Goal: Task Accomplishment & Management: Use online tool/utility

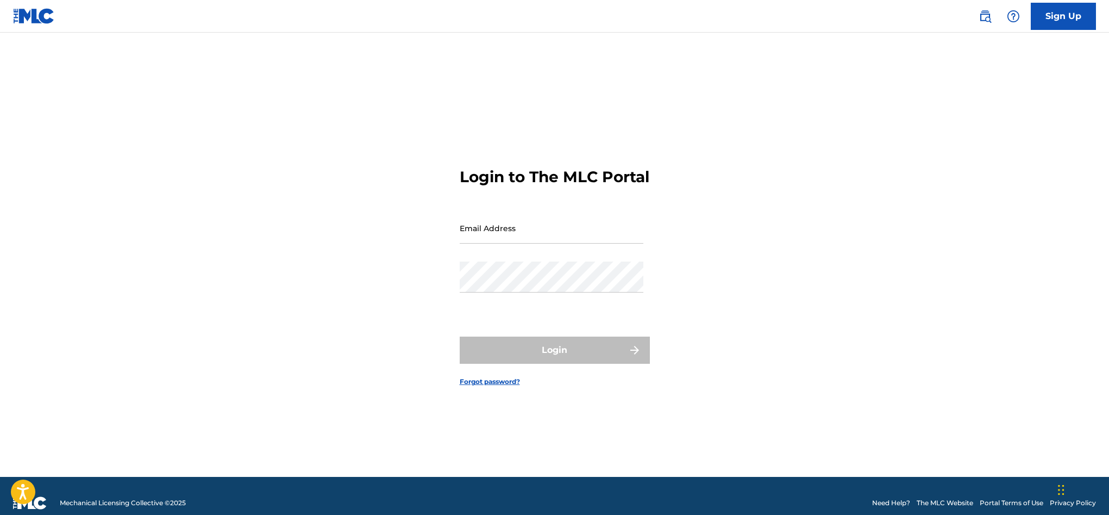
click at [545, 242] on input "Email Address" at bounding box center [552, 228] width 184 height 31
type input "[EMAIL_ADDRESS][DOMAIN_NAME]"
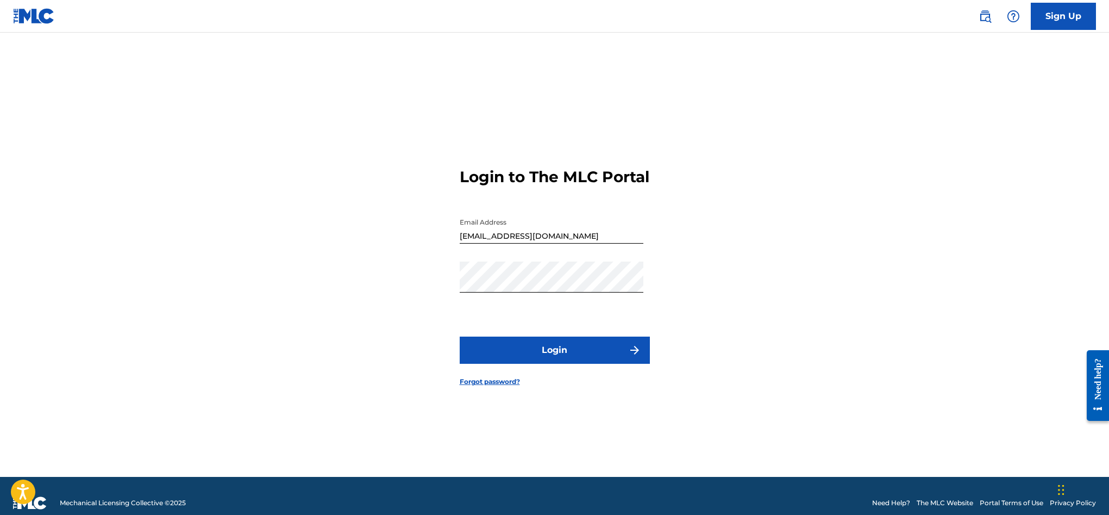
click at [567, 352] on button "Login" at bounding box center [555, 349] width 190 height 27
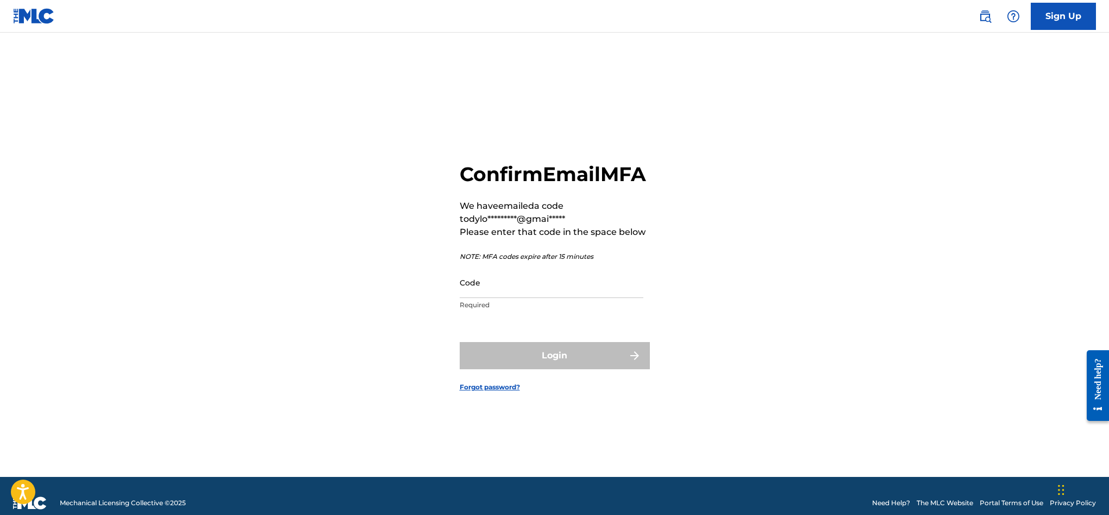
click at [536, 298] on input "Code" at bounding box center [552, 282] width 184 height 31
paste input "032060"
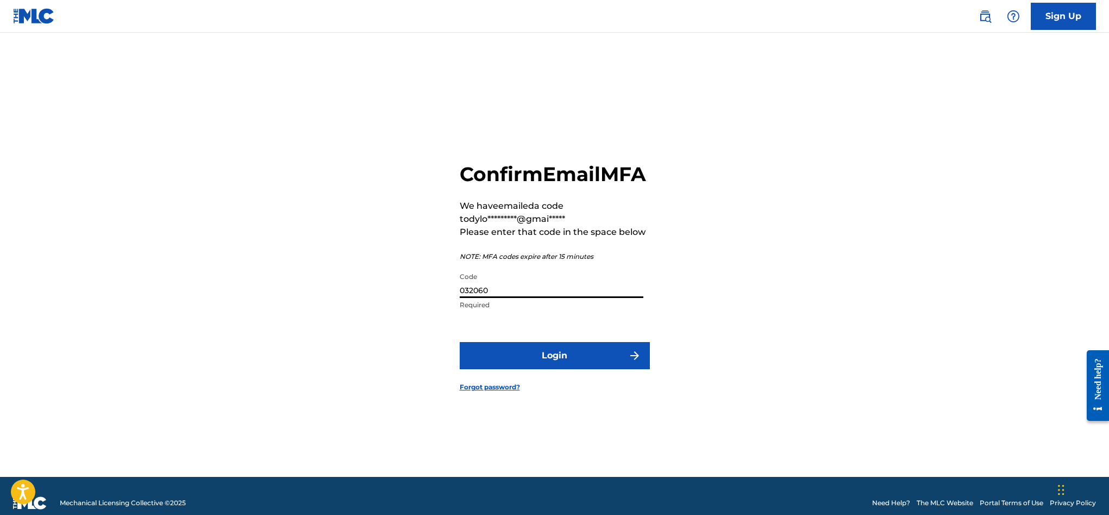
type input "032060"
click at [523, 369] on button "Login" at bounding box center [555, 355] width 190 height 27
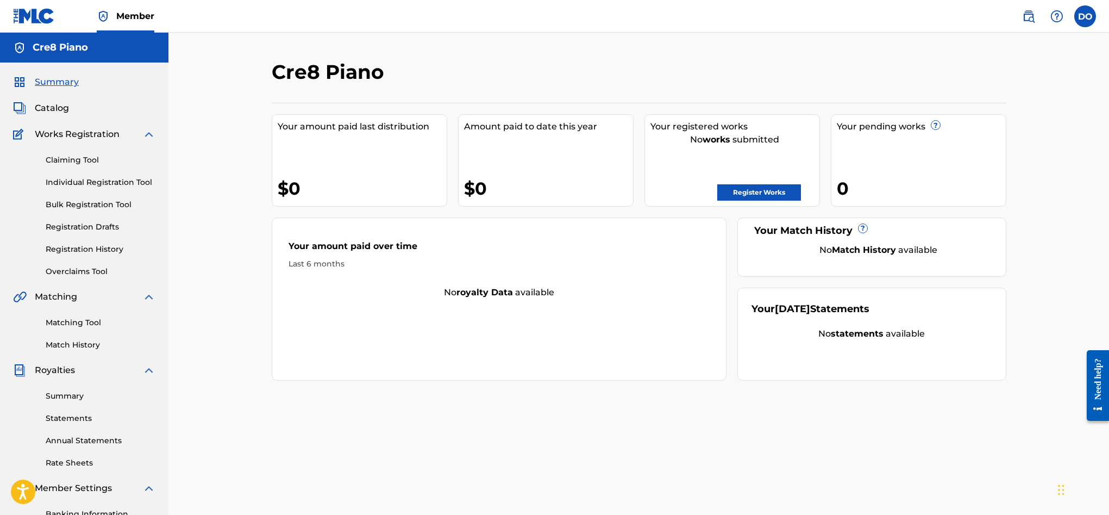
click at [85, 135] on span "Works Registration" at bounding box center [77, 134] width 85 height 13
click at [63, 107] on span "Catalog" at bounding box center [52, 108] width 34 height 13
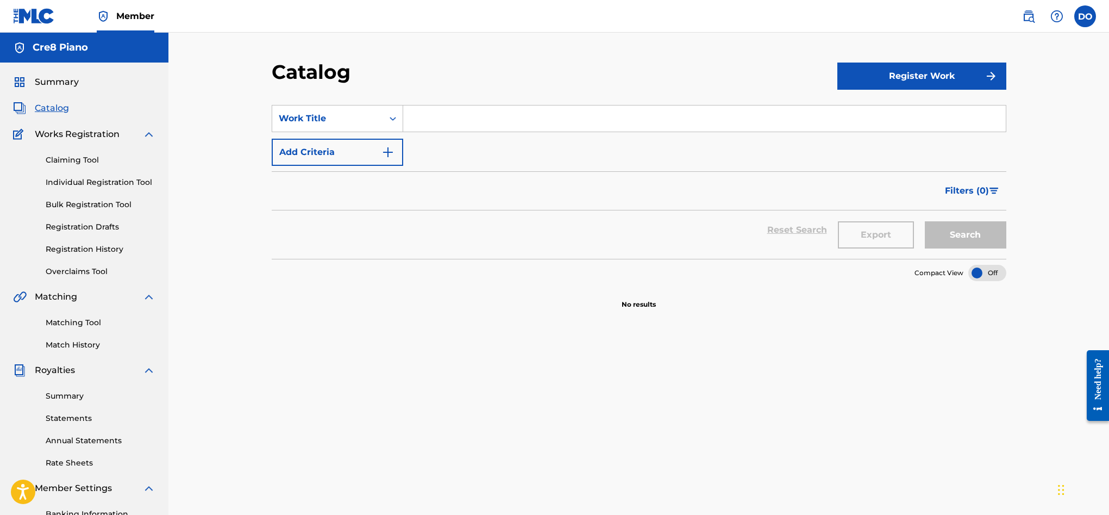
click at [68, 160] on link "Claiming Tool" at bounding box center [101, 159] width 110 height 11
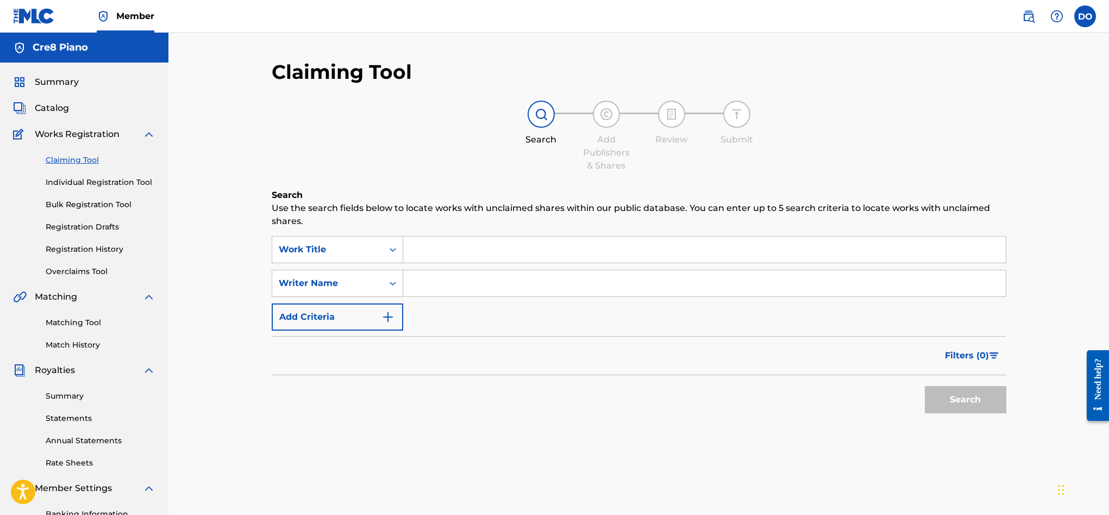
click at [76, 186] on link "Individual Registration Tool" at bounding box center [101, 182] width 110 height 11
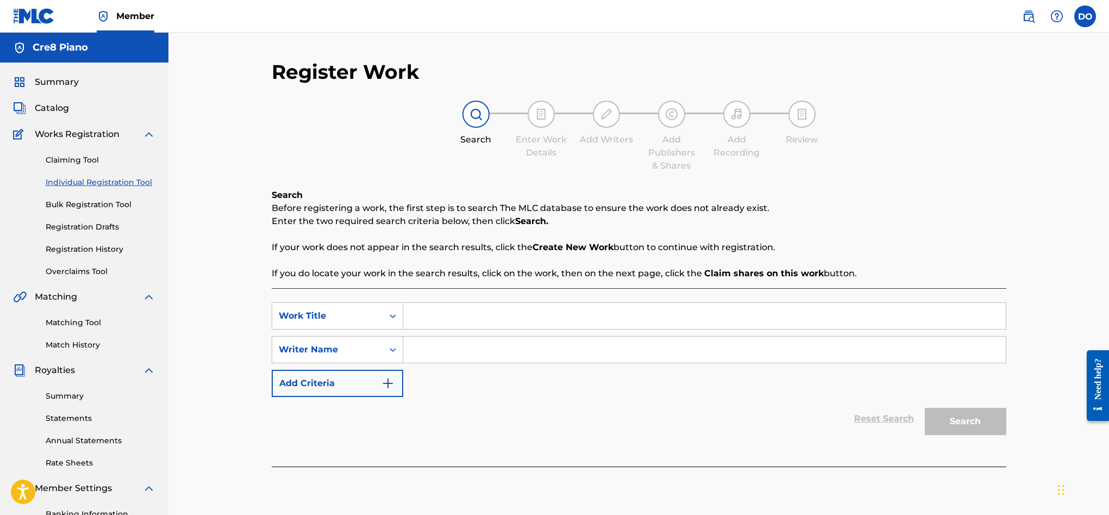
click at [82, 250] on link "Registration History" at bounding box center [101, 249] width 110 height 11
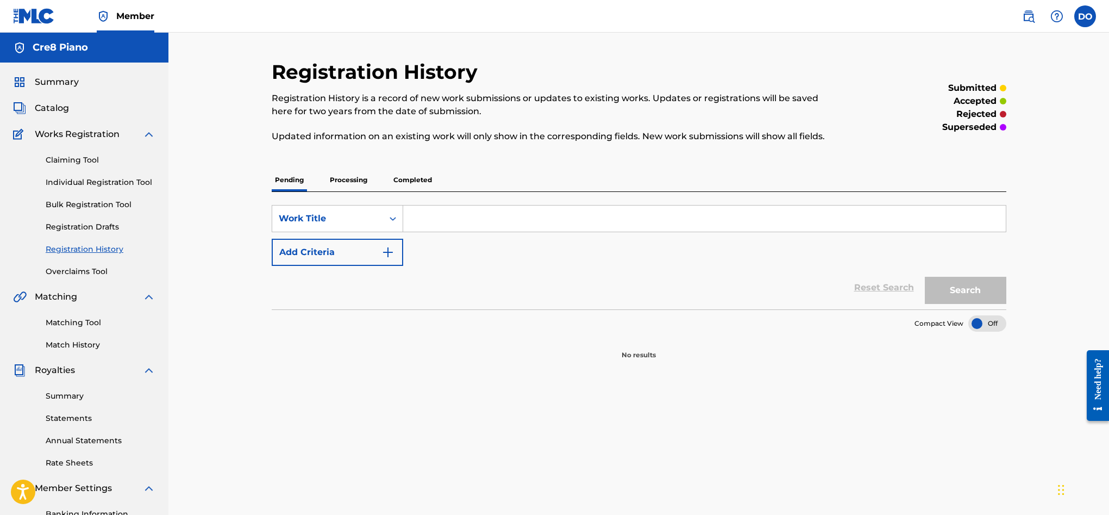
click at [340, 182] on p "Processing" at bounding box center [349, 180] width 44 height 23
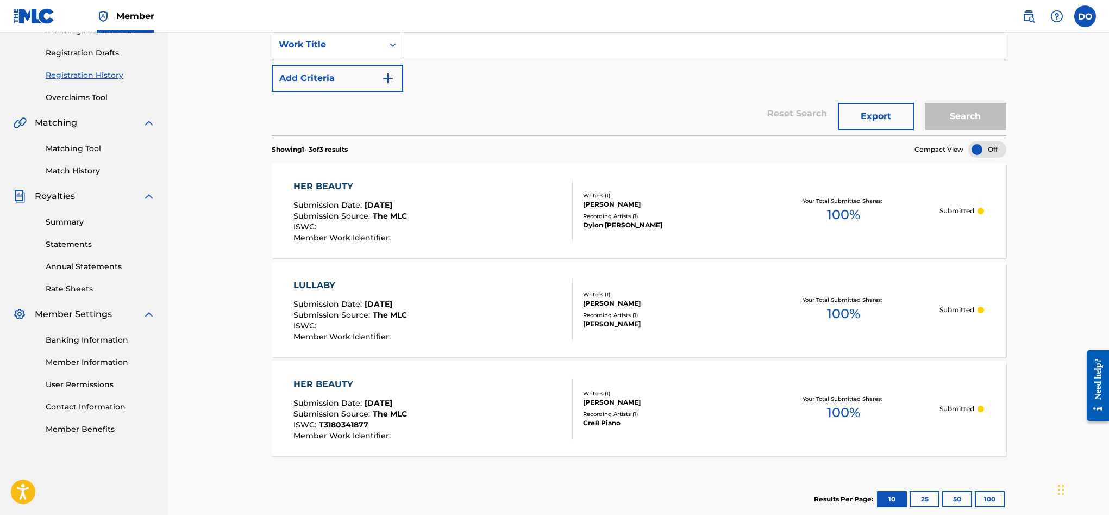
scroll to position [160, 0]
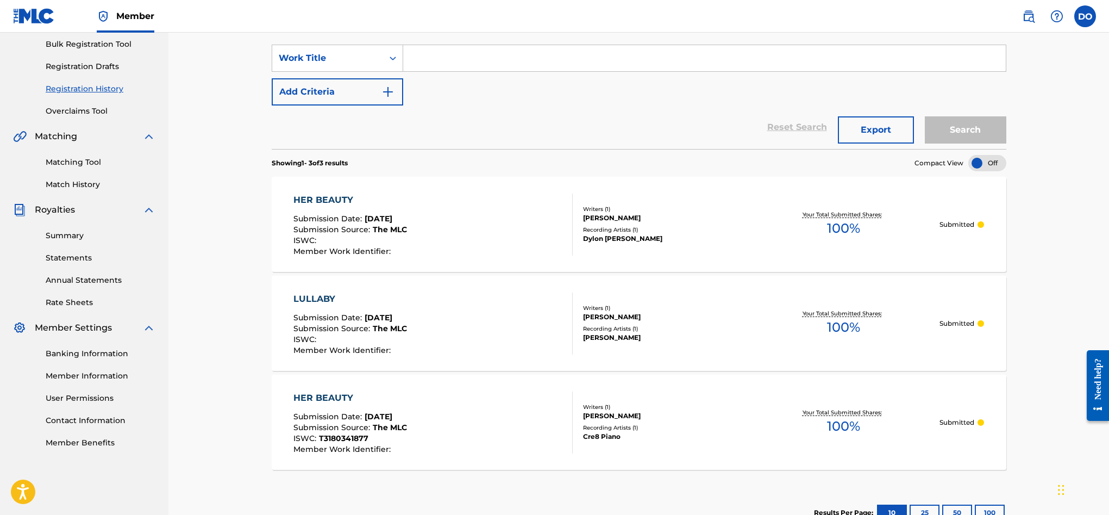
click at [81, 161] on link "Matching Tool" at bounding box center [101, 162] width 110 height 11
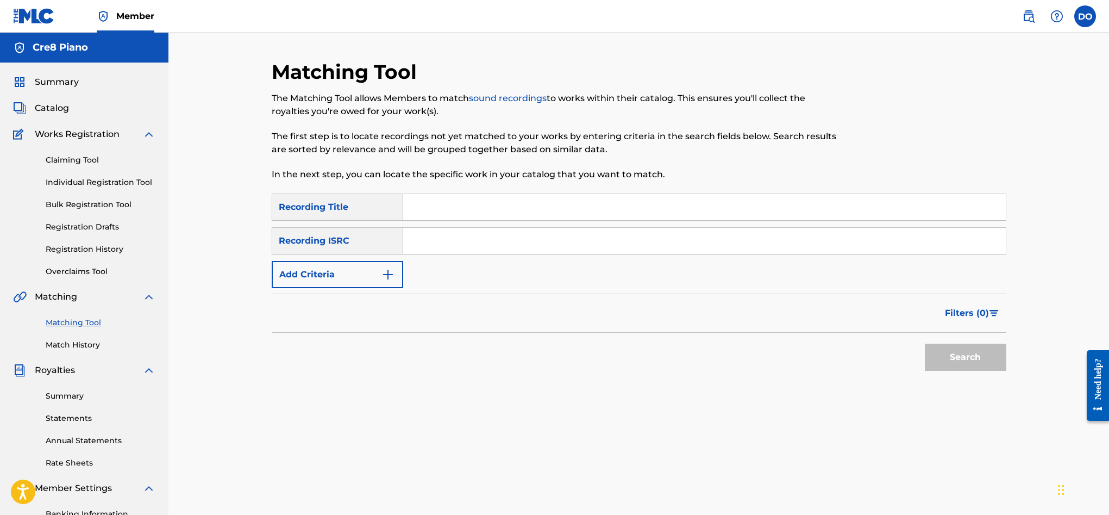
click at [424, 199] on input "Search Form" at bounding box center [704, 207] width 603 height 26
type input "her beauty"
click at [437, 236] on input "Search Form" at bounding box center [704, 241] width 603 height 26
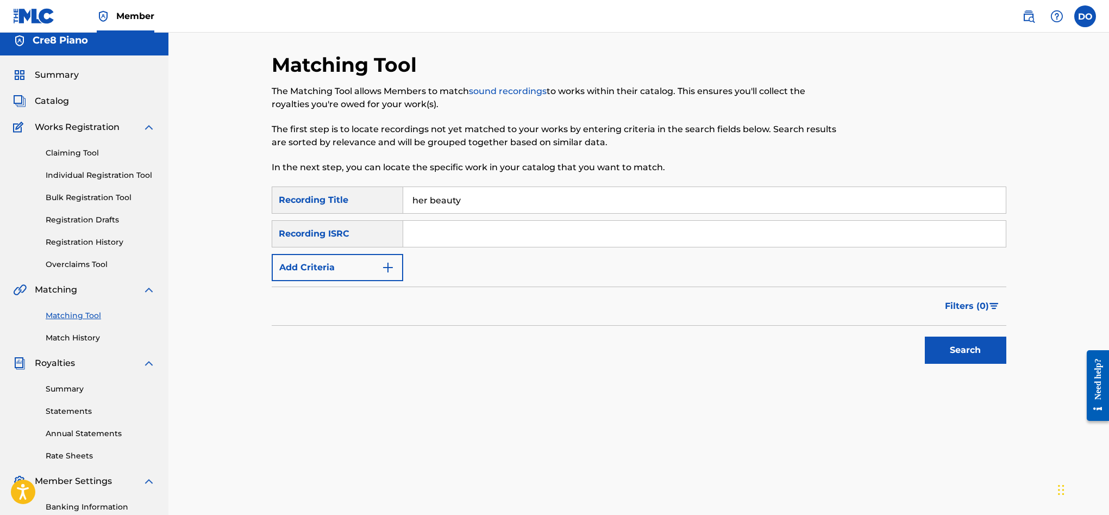
scroll to position [8, 0]
click at [959, 366] on div "Search" at bounding box center [963, 346] width 87 height 43
click at [949, 357] on button "Search" at bounding box center [966, 349] width 82 height 27
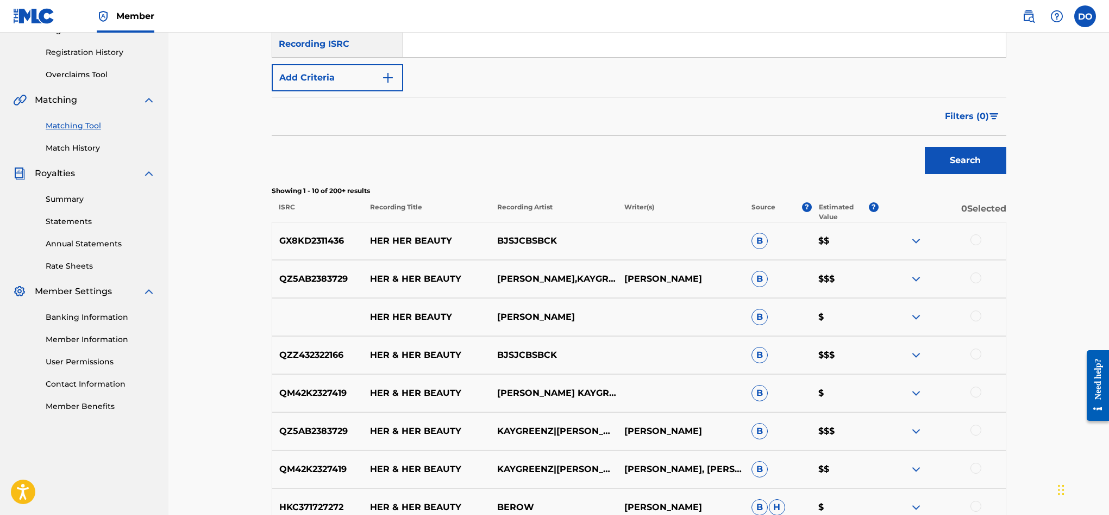
scroll to position [197, 0]
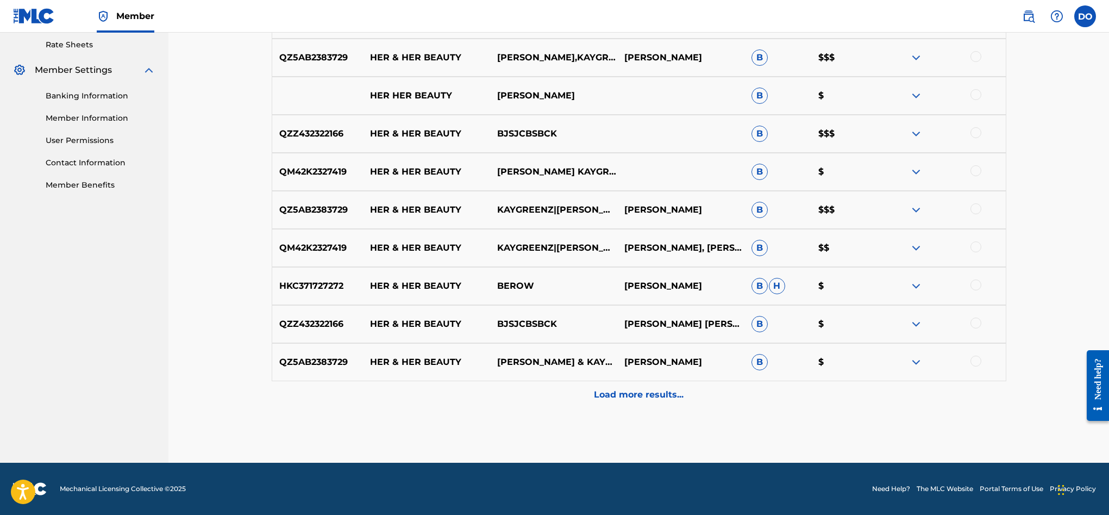
click at [669, 401] on div "Load more results..." at bounding box center [639, 394] width 735 height 27
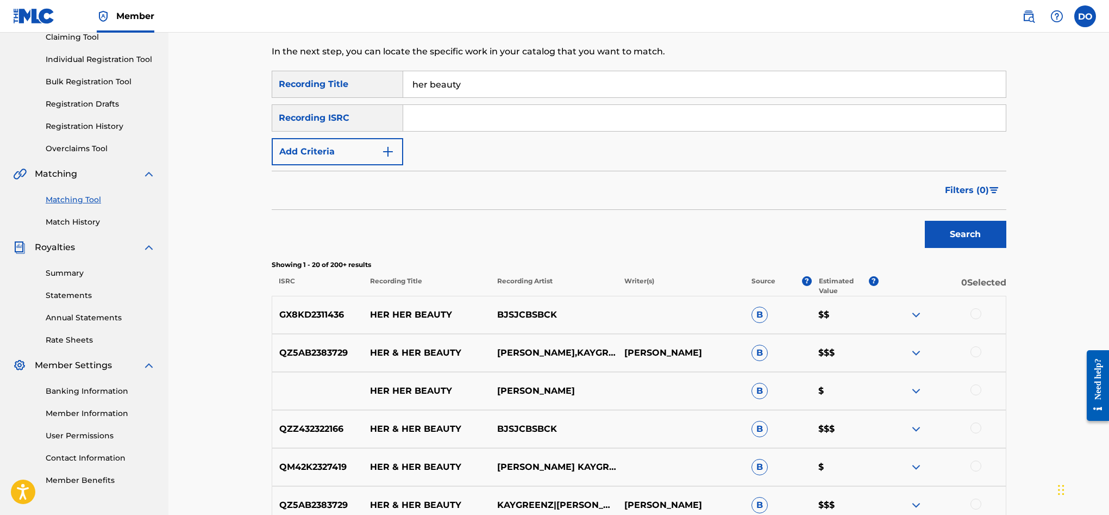
scroll to position [0, 0]
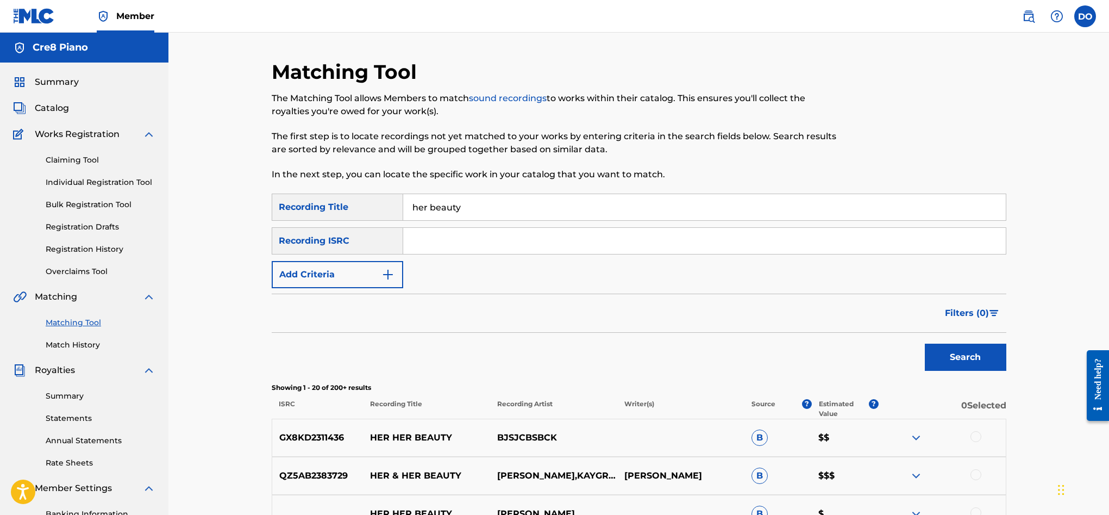
click at [466, 245] on input "Search Form" at bounding box center [704, 241] width 603 height 26
click at [367, 276] on button "Add Criteria" at bounding box center [338, 274] width 132 height 27
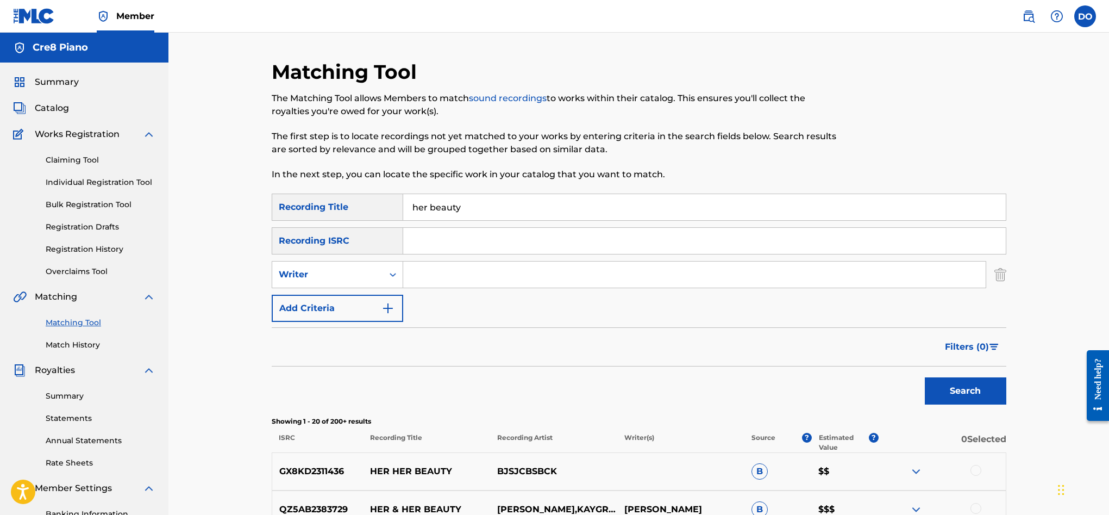
click at [444, 272] on input "Search Form" at bounding box center [694, 274] width 583 height 26
type input "Dylon bernard oleary"
click at [925, 377] on button "Search" at bounding box center [966, 390] width 82 height 27
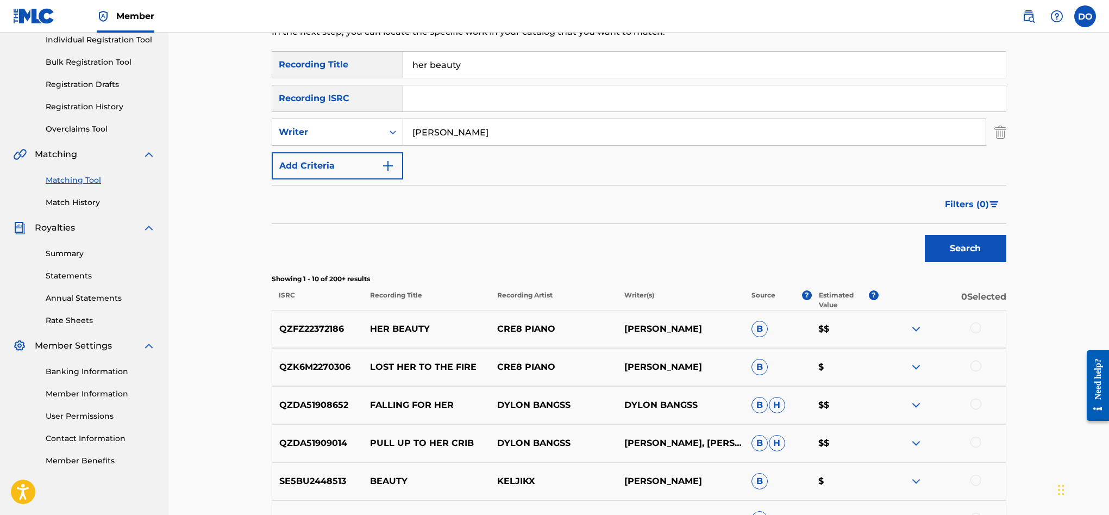
scroll to position [141, 0]
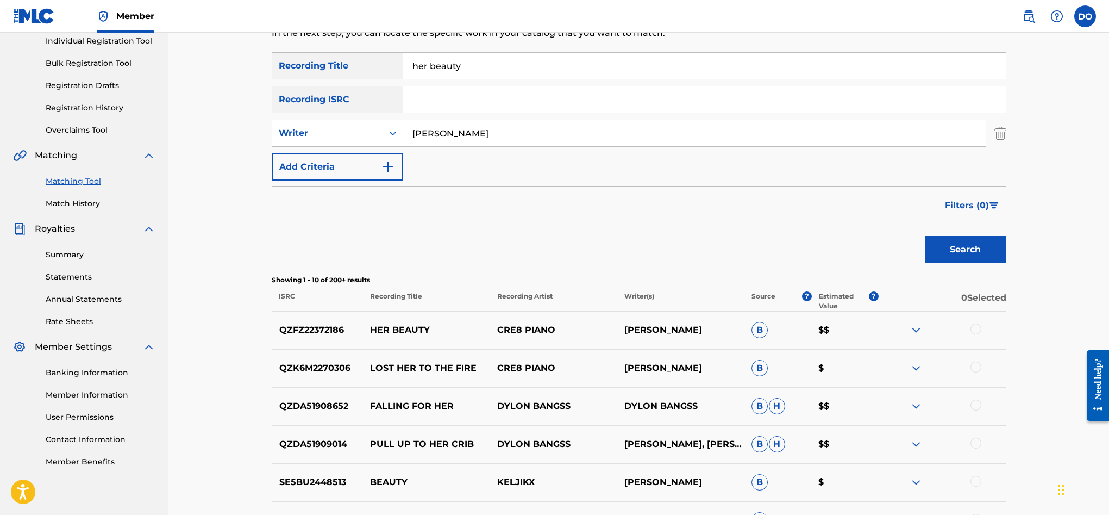
click at [913, 327] on img at bounding box center [916, 329] width 13 height 13
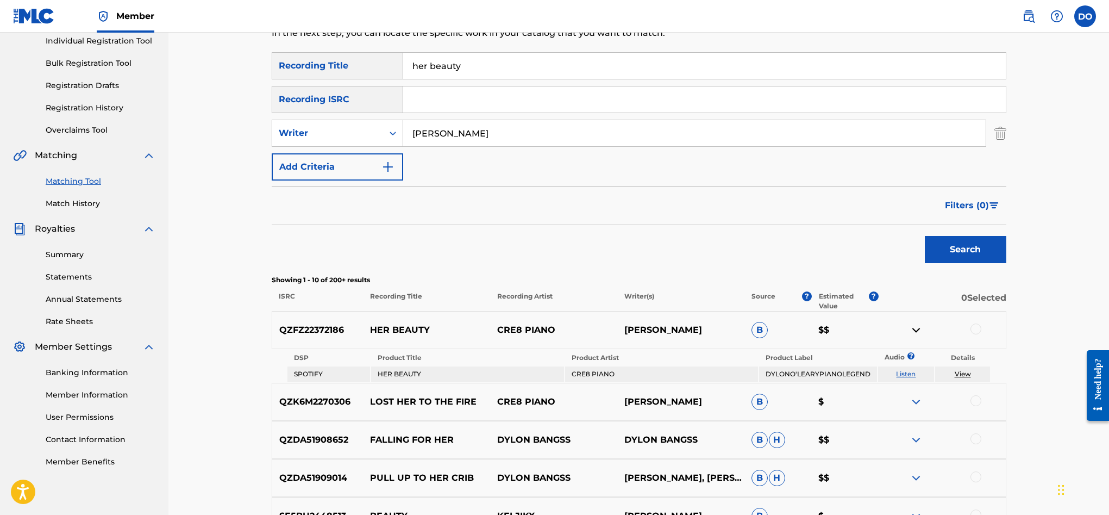
click at [960, 370] on link "View" at bounding box center [963, 374] width 16 height 8
click at [825, 329] on p "$$" at bounding box center [845, 329] width 67 height 13
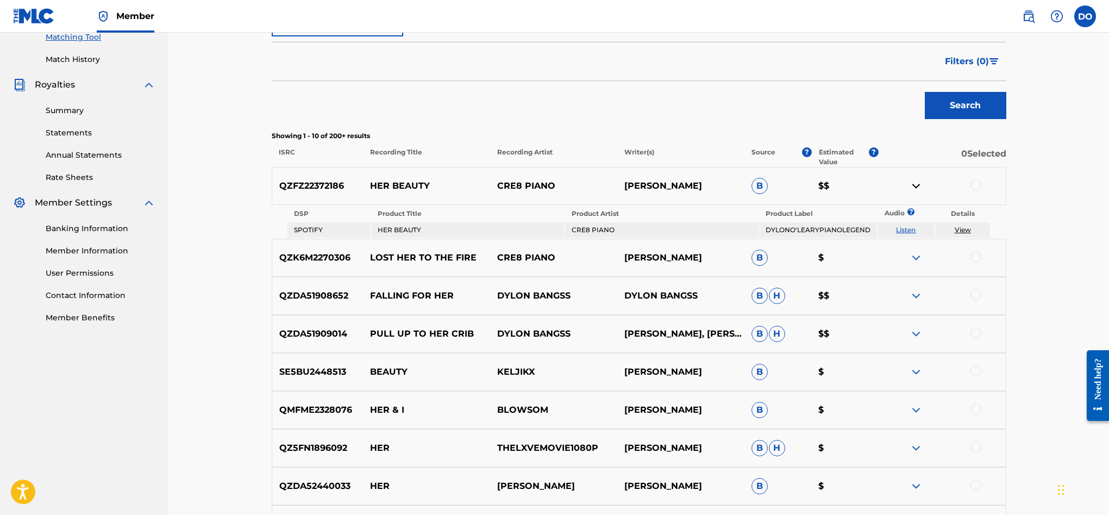
scroll to position [282, 0]
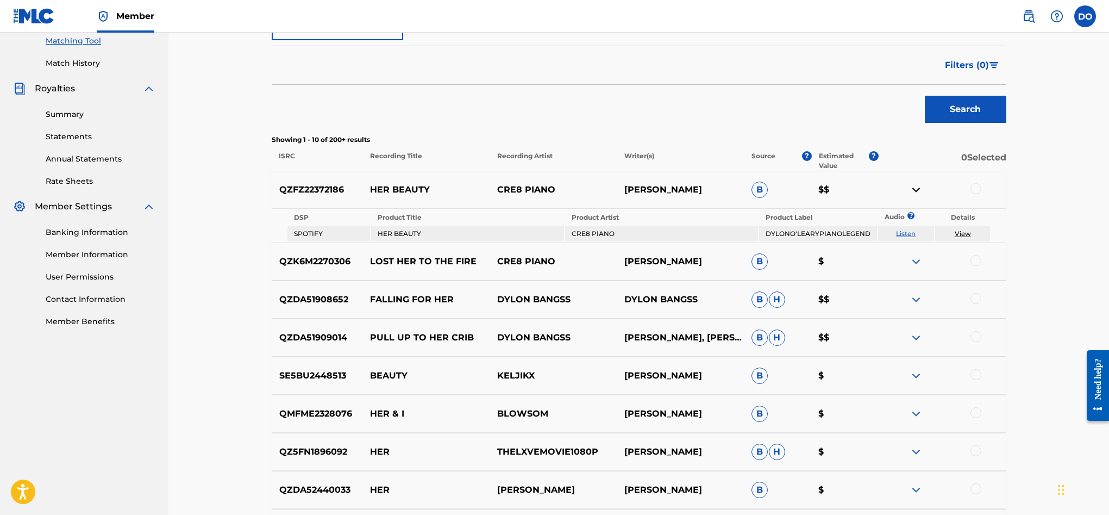
click at [718, 191] on p "[PERSON_NAME]" at bounding box center [680, 189] width 127 height 13
click at [667, 185] on p "[PERSON_NAME]" at bounding box center [680, 189] width 127 height 13
click at [759, 192] on span "B" at bounding box center [760, 190] width 16 height 16
click at [402, 248] on div "QZK6M2270306 LOST HER TO THE FIRE CRE8 PIANO DYLON BERNARD O'LEARY B $" at bounding box center [639, 261] width 735 height 38
click at [401, 254] on div "QZK6M2270306 LOST HER TO THE FIRE CRE8 PIANO DYLON BERNARD O'LEARY B $" at bounding box center [639, 261] width 735 height 38
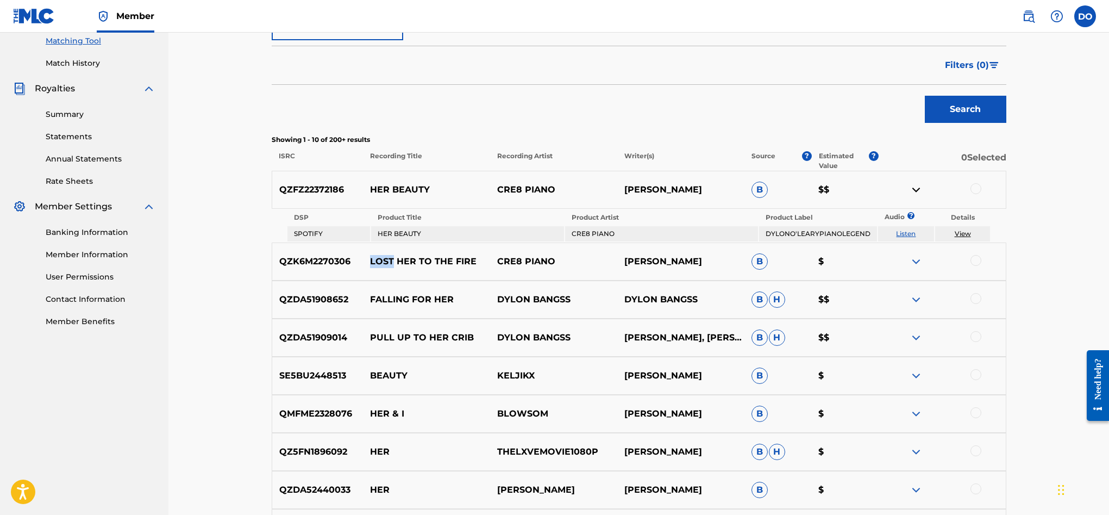
click at [401, 254] on div "QZK6M2270306 LOST HER TO THE FIRE CRE8 PIANO DYLON BERNARD O'LEARY B $" at bounding box center [639, 261] width 735 height 38
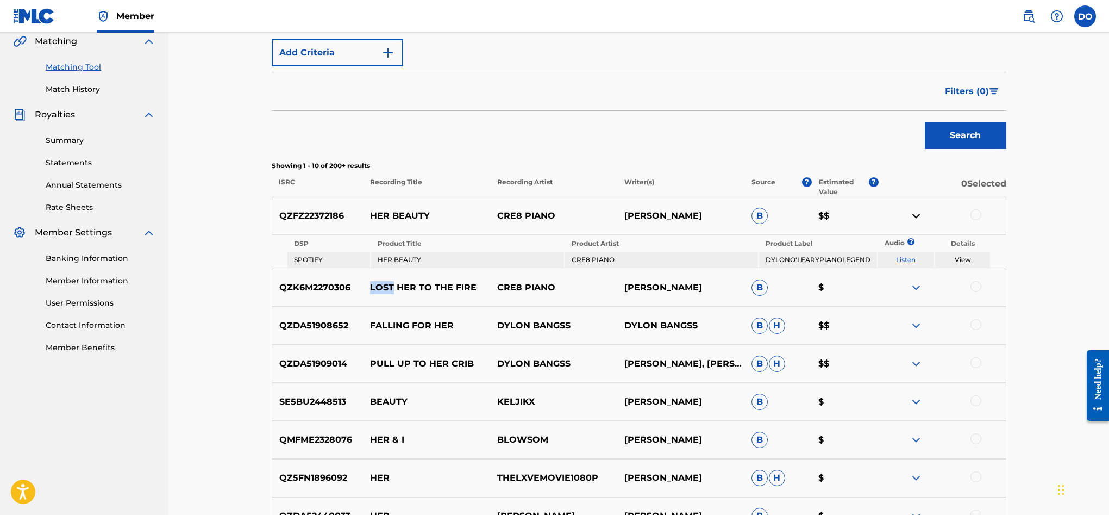
scroll to position [253, 0]
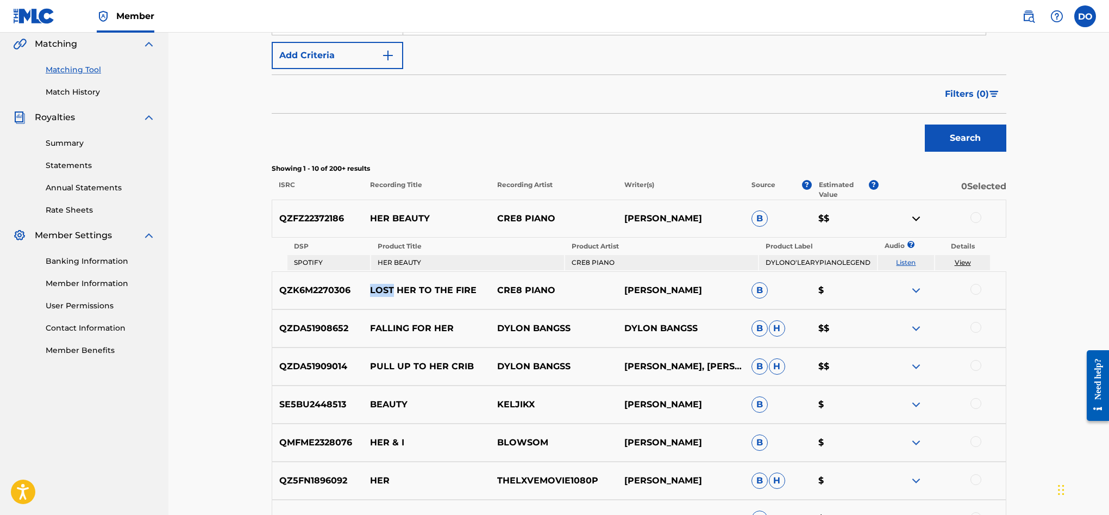
click at [966, 263] on link "View" at bounding box center [963, 262] width 16 height 8
click at [977, 217] on div at bounding box center [976, 217] width 11 height 11
click at [751, 423] on button "Match 1 Group" at bounding box center [764, 426] width 120 height 27
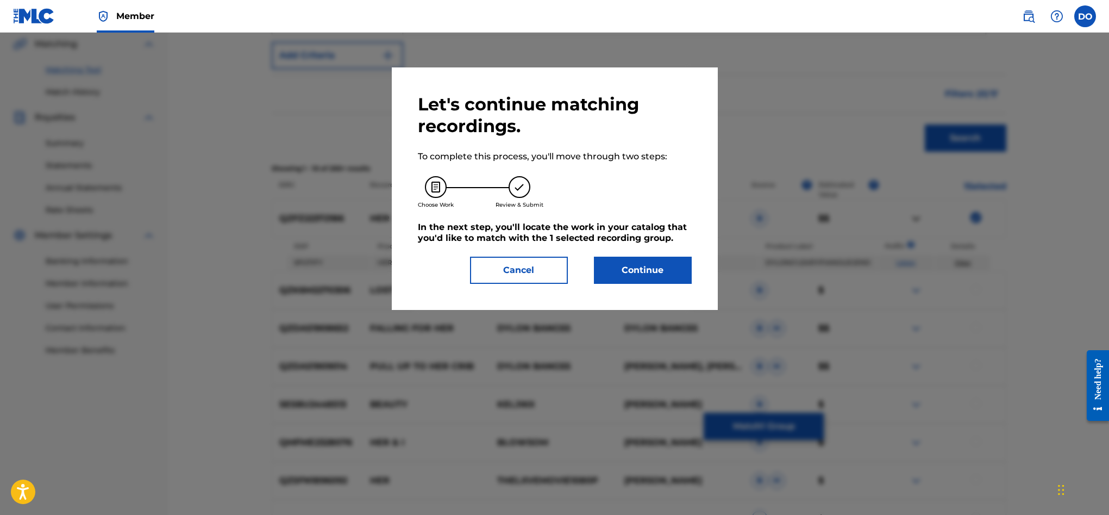
click at [640, 261] on button "Continue" at bounding box center [643, 270] width 98 height 27
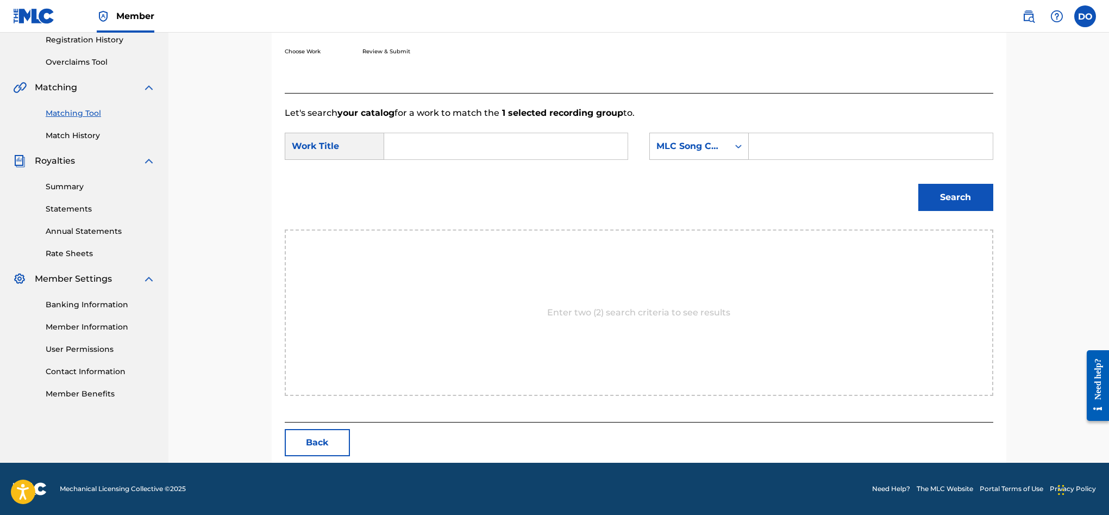
scroll to position [209, 0]
click at [506, 149] on input "Search Form" at bounding box center [506, 146] width 225 height 26
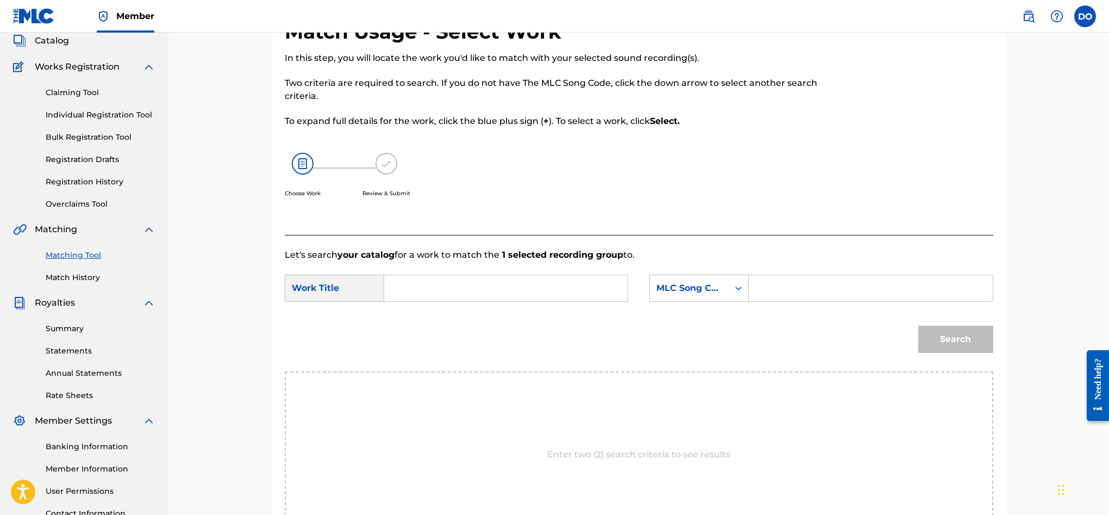
scroll to position [68, 0]
type input "Her Beauty"
click at [741, 288] on icon "Search Form" at bounding box center [738, 287] width 11 height 11
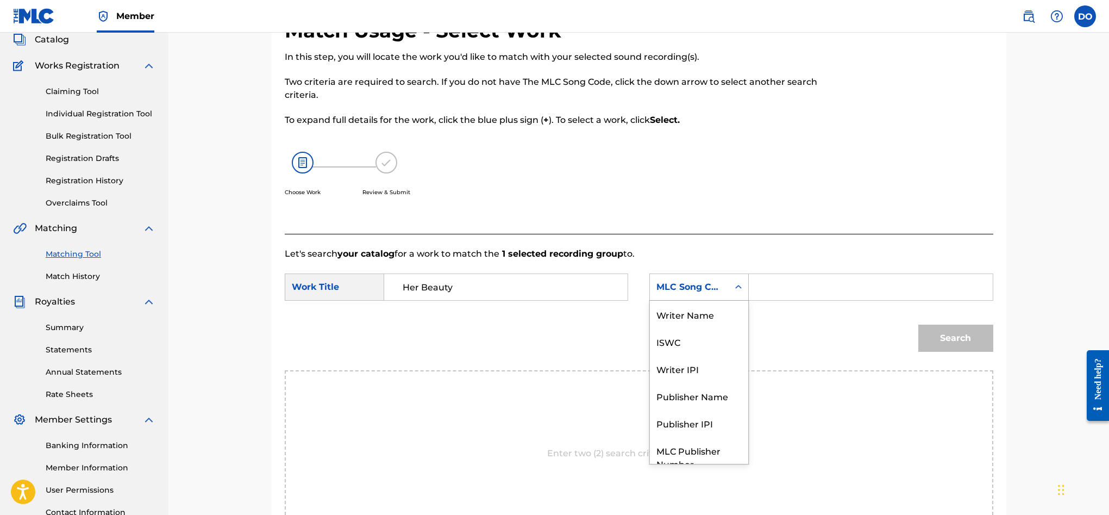
scroll to position [40, 0]
click at [721, 301] on div "ISWC" at bounding box center [699, 301] width 98 height 27
click at [777, 292] on input "Search Form" at bounding box center [870, 287] width 225 height 26
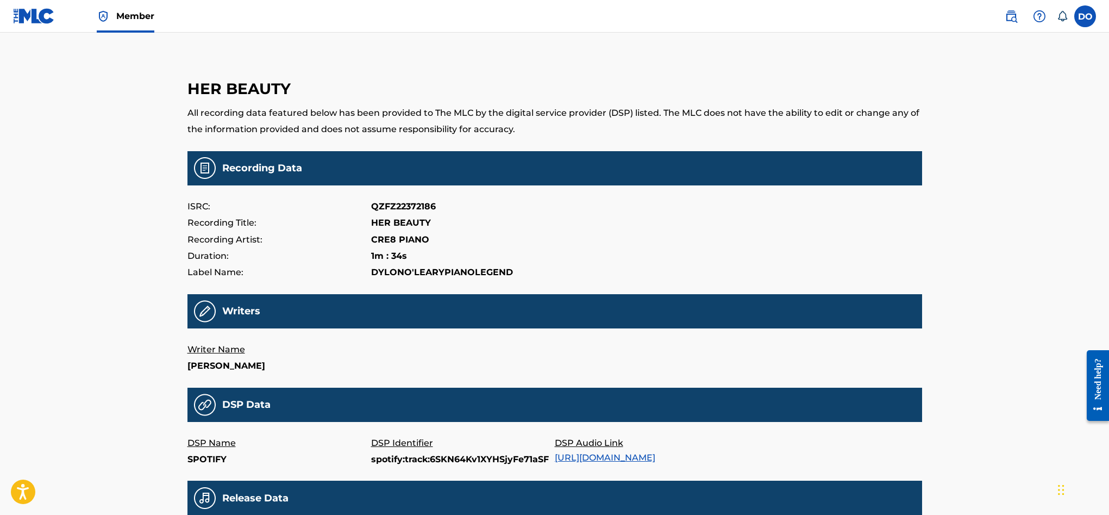
scroll to position [252, 0]
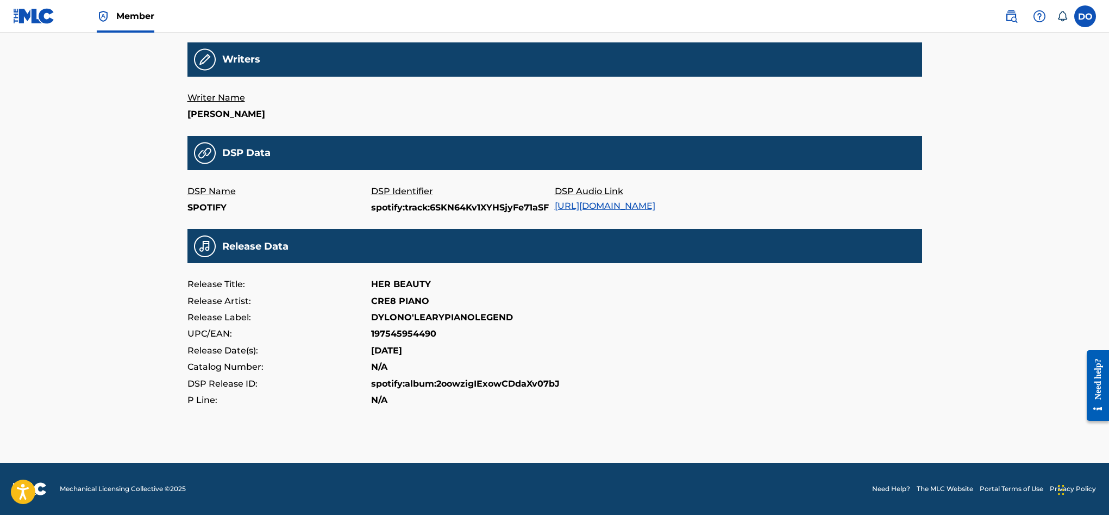
click at [1082, 18] on label at bounding box center [1086, 16] width 22 height 22
click at [1085, 16] on input "DO Dylon O'Leary dylonoleary20@gmail.com Notification Preferences Profile Log o…" at bounding box center [1085, 16] width 0 height 0
click at [941, 38] on div "Member DO DO Dylon O'Leary dylonoleary20@gmail.com Notification Preferences Pro…" at bounding box center [554, 131] width 1109 height 766
click at [1005, 13] on img at bounding box center [1011, 16] width 13 height 13
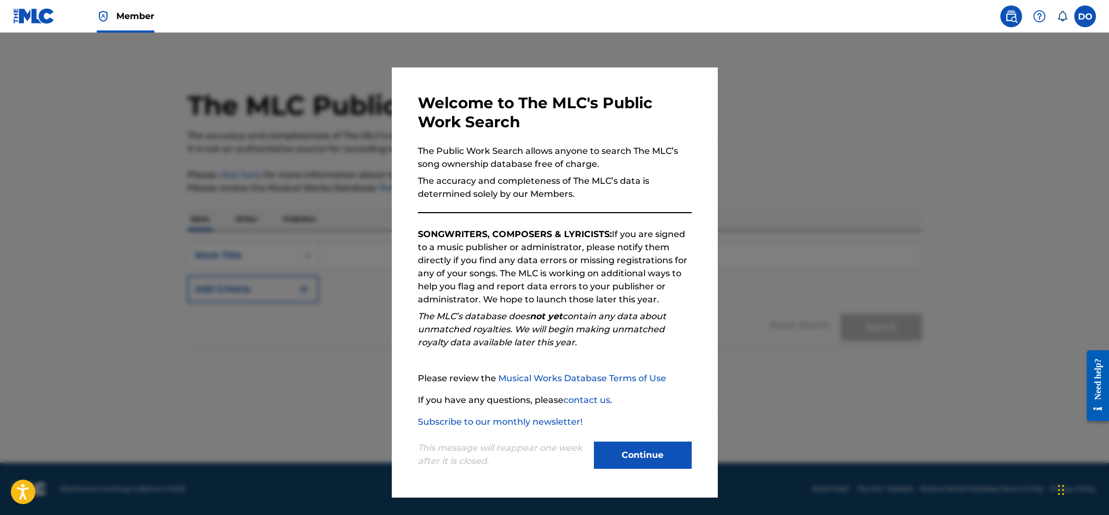
click at [637, 454] on button "Continue" at bounding box center [643, 454] width 98 height 27
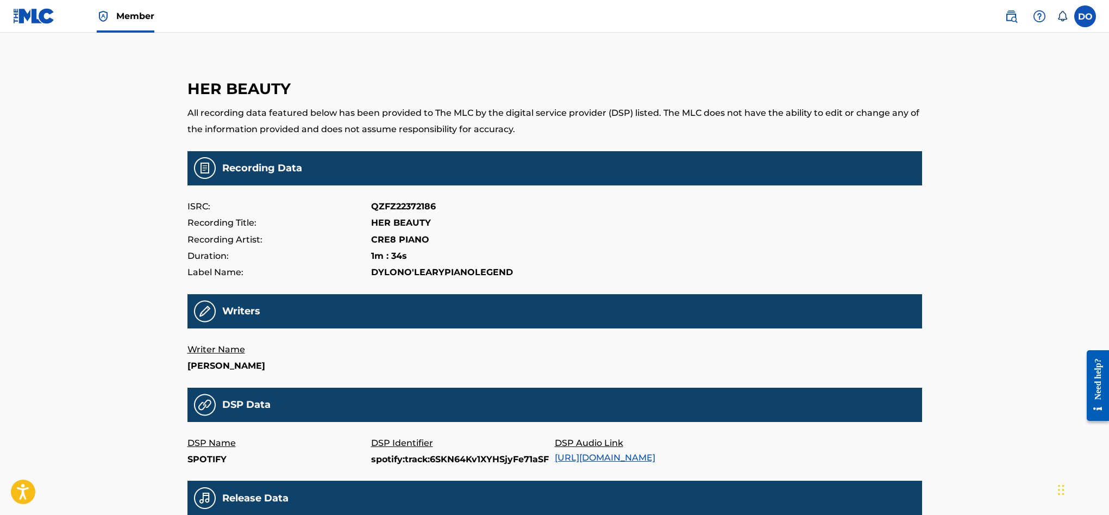
click at [122, 19] on span "Member" at bounding box center [135, 16] width 38 height 13
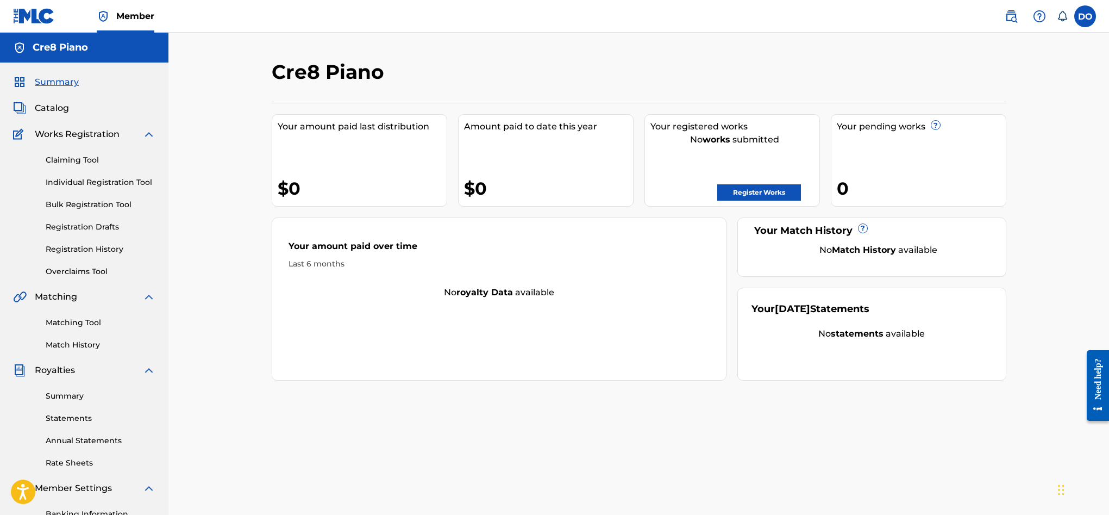
click at [108, 345] on link "Match History" at bounding box center [101, 344] width 110 height 11
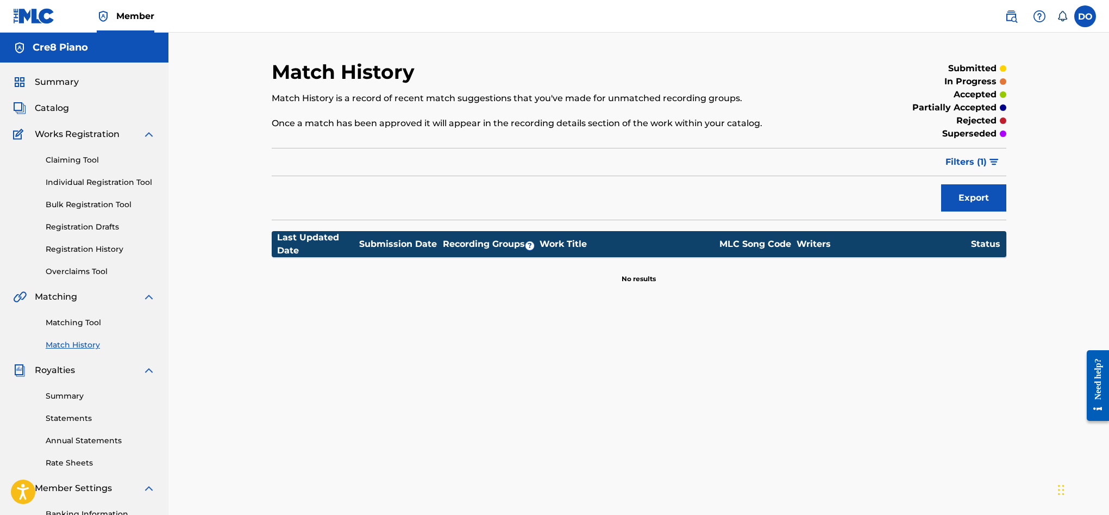
click at [975, 159] on span "Filters ( 1 )" at bounding box center [966, 161] width 41 height 13
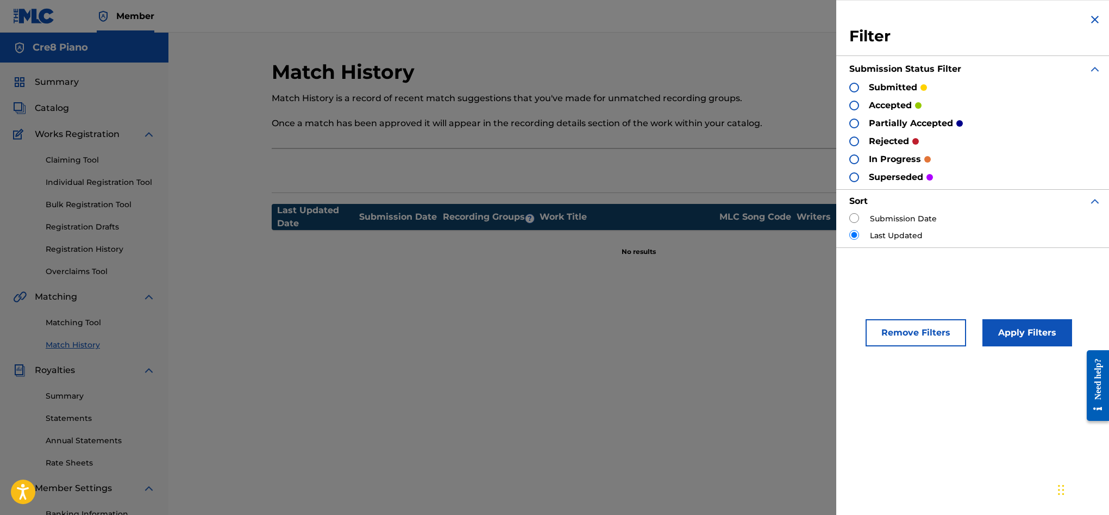
click at [290, 79] on h2 "Match History" at bounding box center [346, 72] width 148 height 24
click at [859, 89] on div "submitted" at bounding box center [889, 87] width 78 height 13
click at [857, 88] on div at bounding box center [855, 88] width 10 height 10
click at [1026, 340] on button "Apply Filters" at bounding box center [1028, 332] width 90 height 27
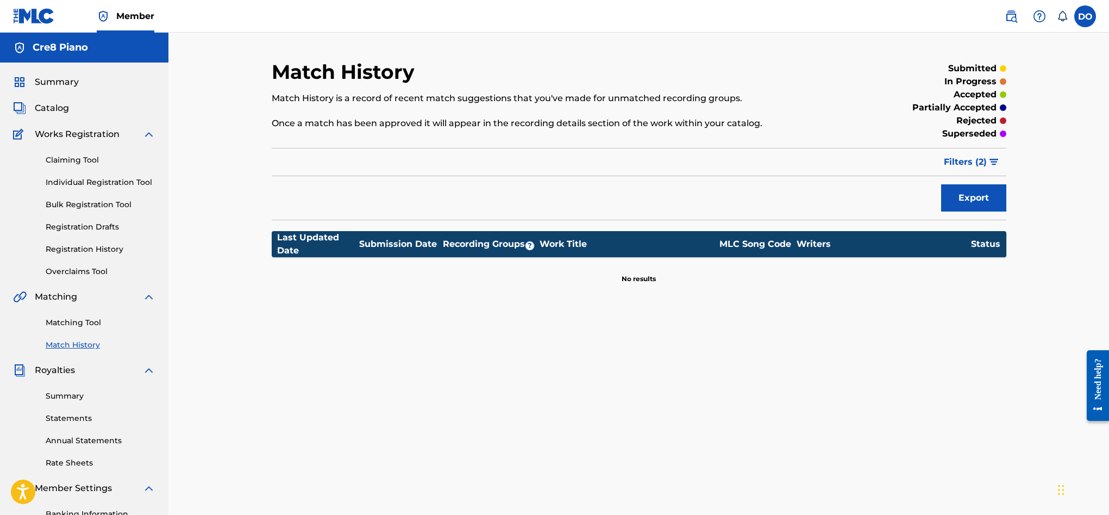
click at [985, 153] on button "Filters ( 2 )" at bounding box center [972, 161] width 69 height 27
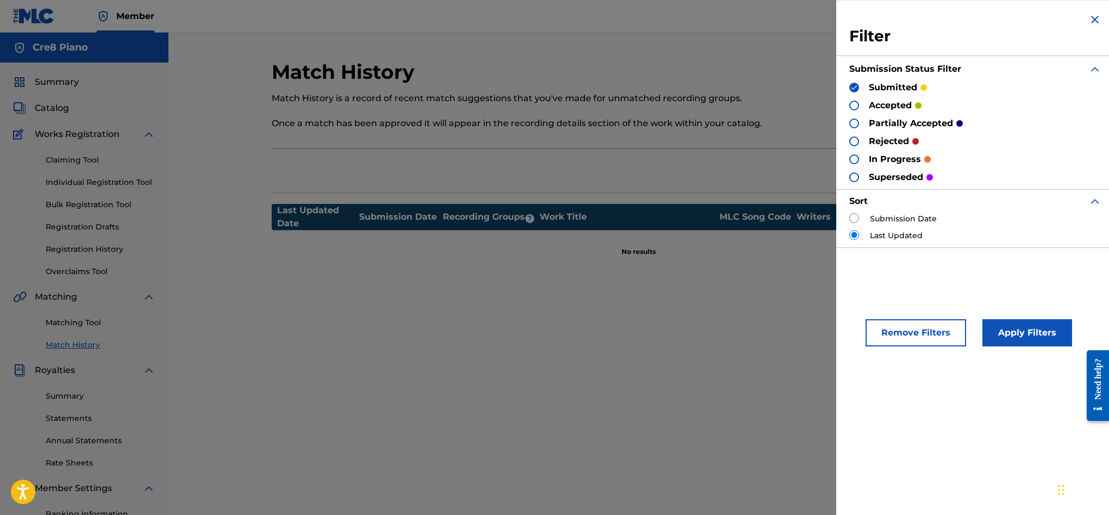
click at [854, 102] on div at bounding box center [855, 106] width 10 height 10
click at [858, 125] on div at bounding box center [855, 123] width 10 height 10
click at [856, 141] on div at bounding box center [855, 141] width 10 height 10
click at [856, 159] on div at bounding box center [855, 159] width 10 height 10
click at [854, 175] on div at bounding box center [855, 177] width 10 height 10
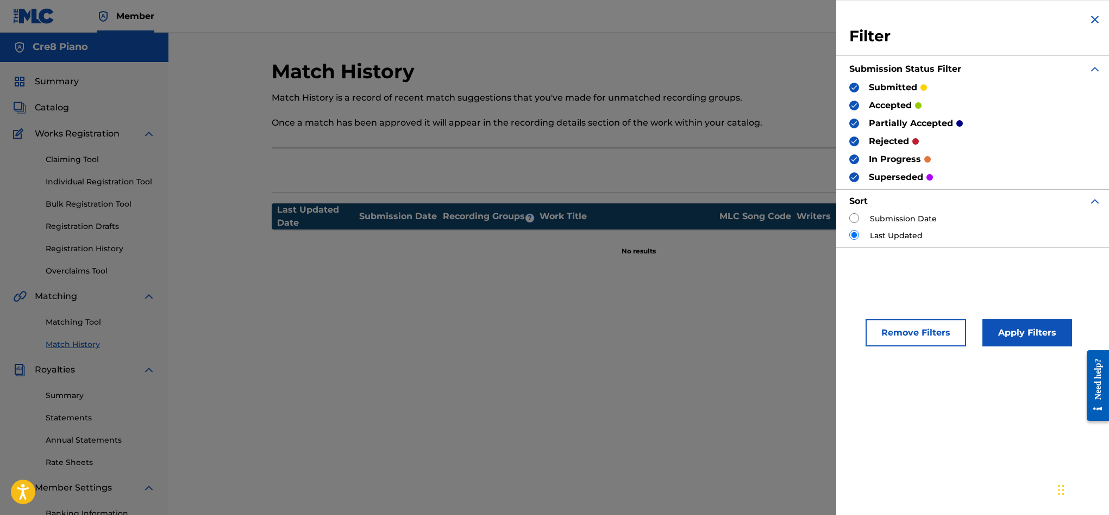
click at [994, 318] on div "Remove Filters Apply Filters" at bounding box center [976, 326] width 278 height 66
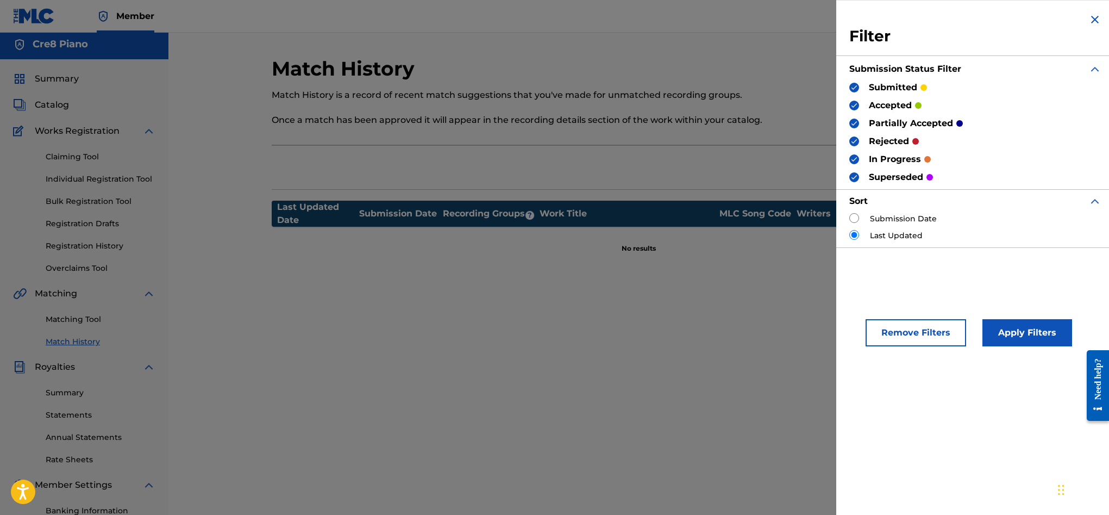
click at [995, 327] on button "Apply Filters" at bounding box center [1028, 332] width 90 height 27
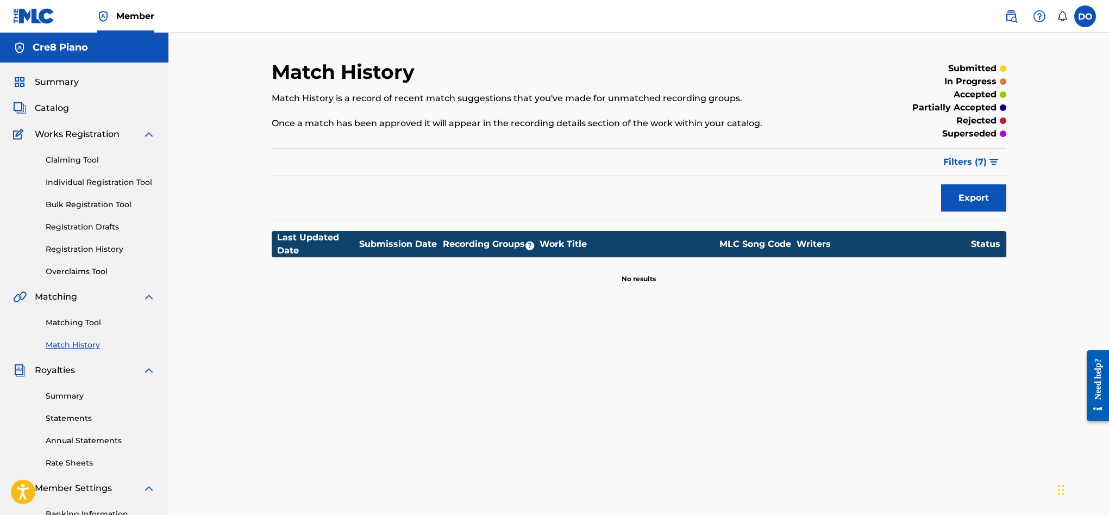
click at [89, 346] on link "Match History" at bounding box center [101, 344] width 110 height 11
click at [90, 341] on link "Match History" at bounding box center [101, 344] width 110 height 11
click at [90, 342] on link "Match History" at bounding box center [101, 344] width 110 height 11
click at [86, 315] on div "Matching Tool Match History" at bounding box center [84, 326] width 142 height 47
click at [85, 321] on link "Matching Tool" at bounding box center [101, 322] width 110 height 11
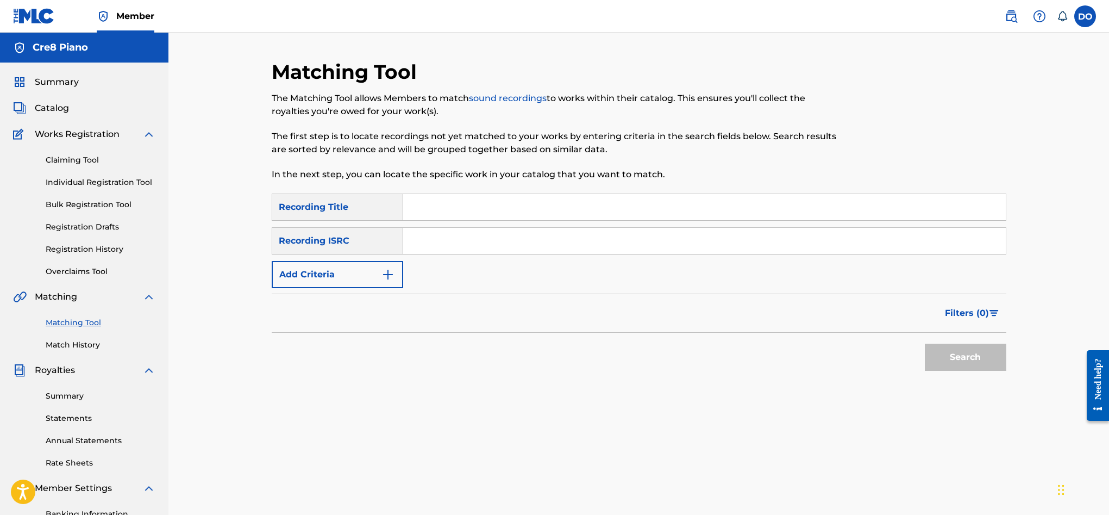
click at [453, 210] on input "Search Form" at bounding box center [704, 207] width 603 height 26
click at [388, 272] on img "Search Form" at bounding box center [388, 274] width 13 height 13
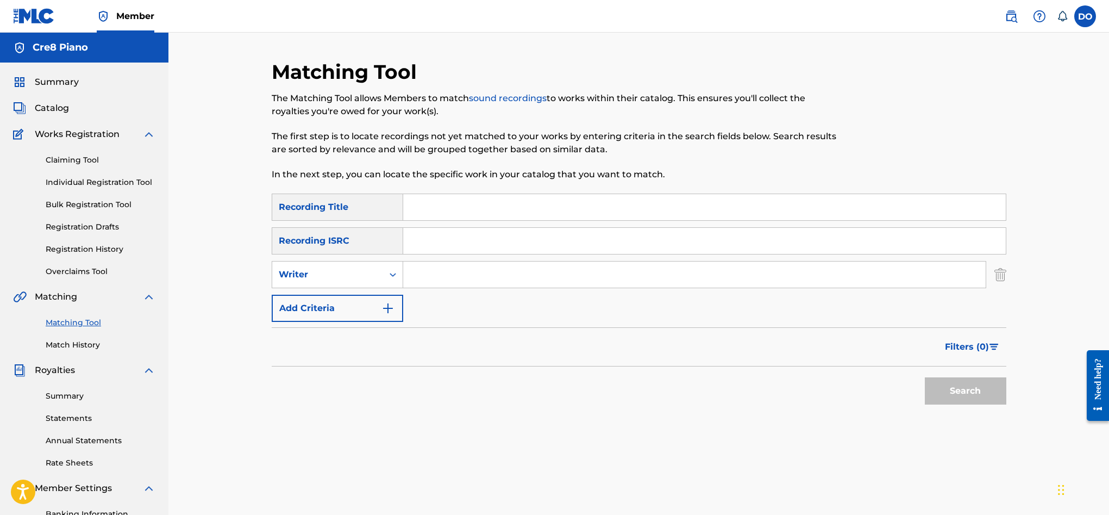
click at [413, 274] on input "Search Form" at bounding box center [694, 274] width 583 height 26
type input "dylon bernard oleary"
click at [925, 377] on button "Search" at bounding box center [966, 390] width 82 height 27
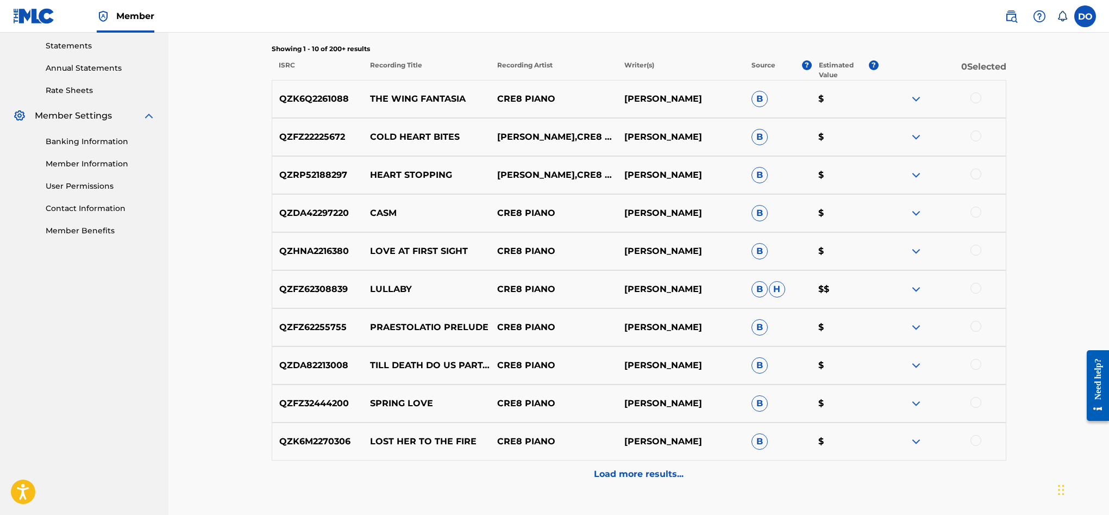
scroll to position [372, 0]
click at [673, 467] on div "Load more results..." at bounding box center [639, 474] width 735 height 27
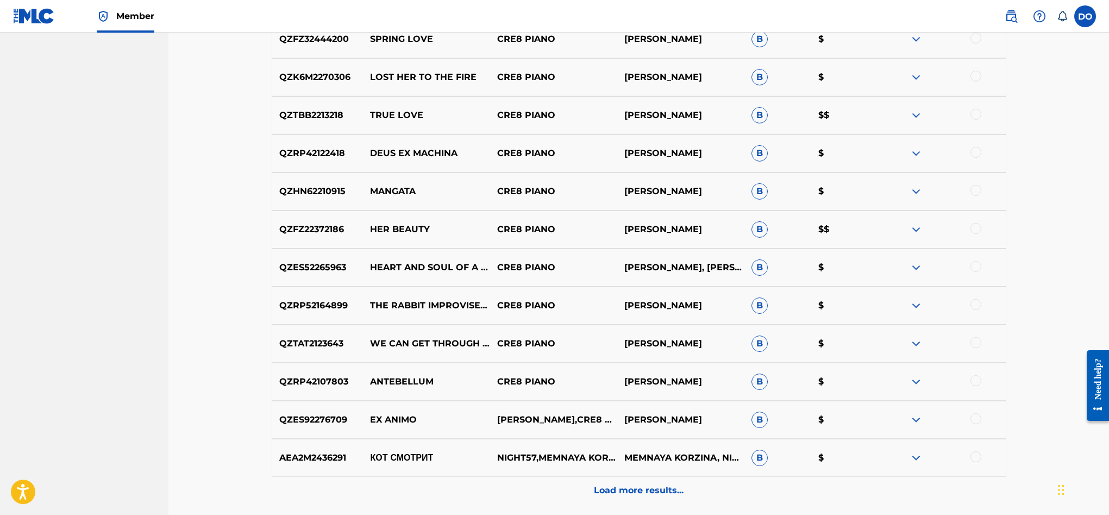
scroll to position [832, 0]
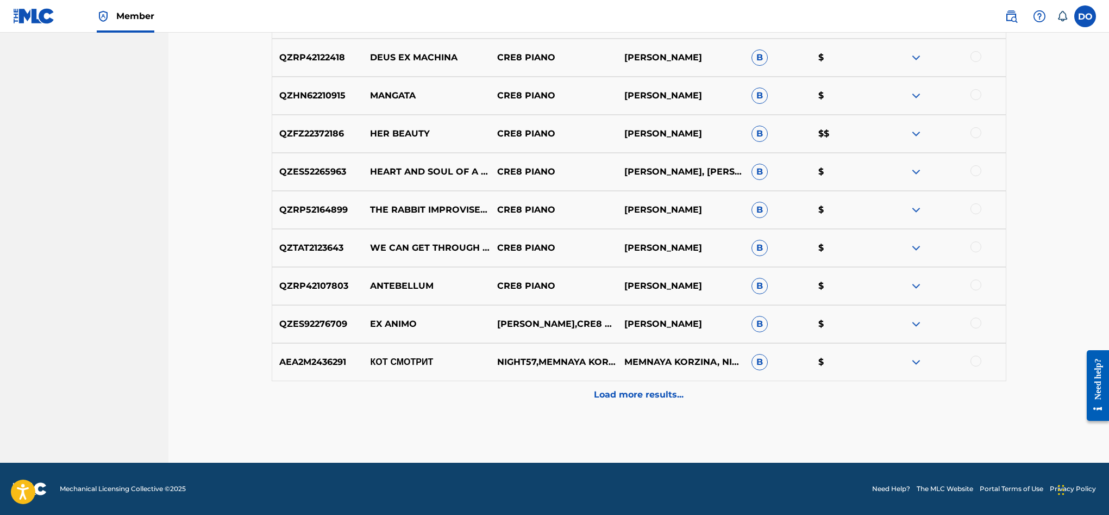
click at [626, 398] on p "Load more results..." at bounding box center [639, 394] width 90 height 13
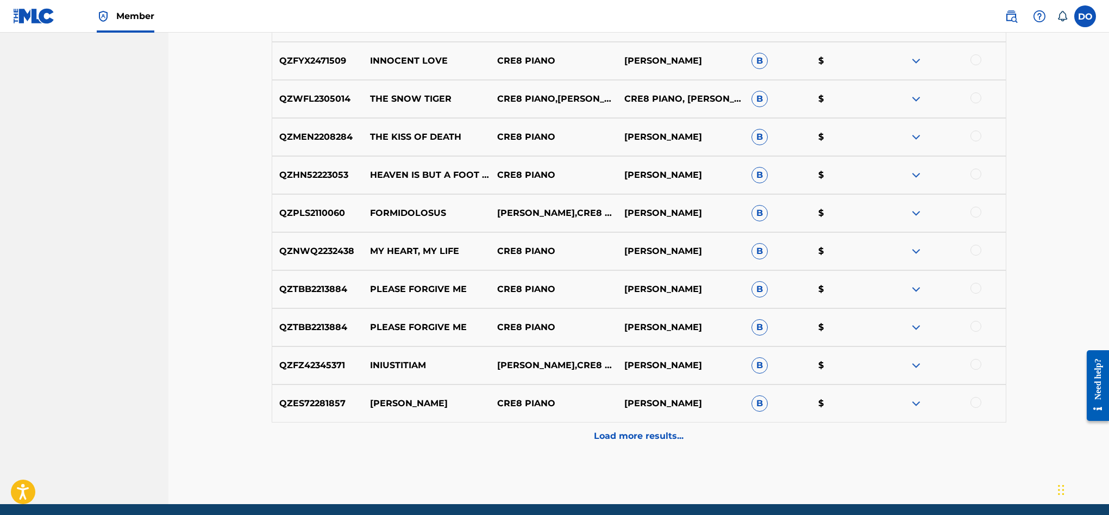
scroll to position [1185, 0]
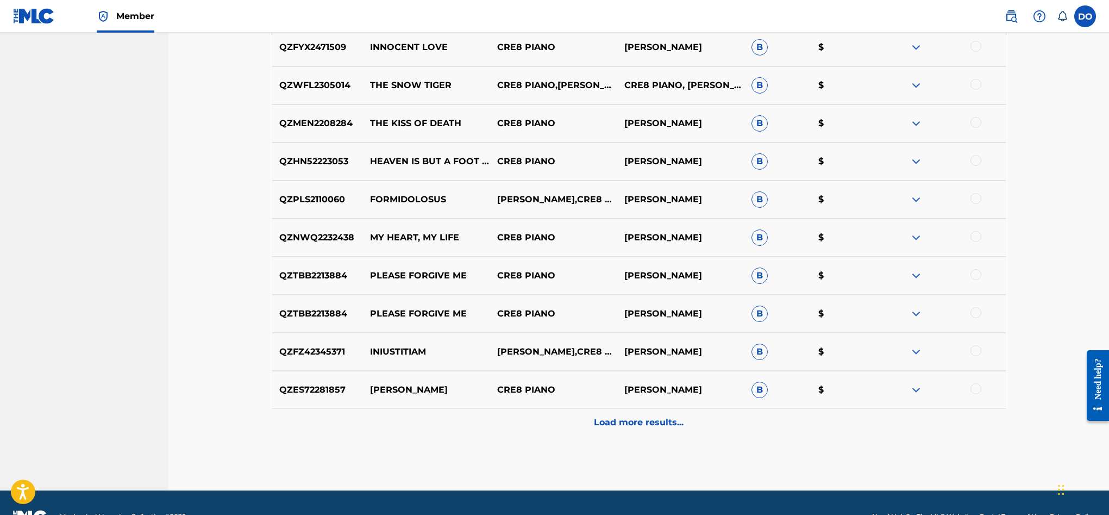
click at [652, 423] on p "Load more results..." at bounding box center [639, 422] width 90 height 13
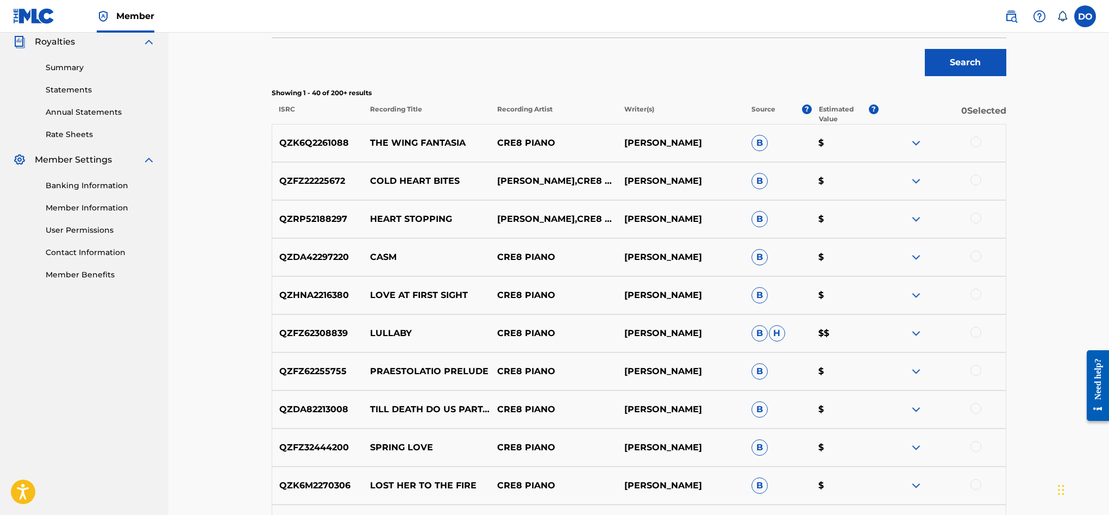
scroll to position [340, 0]
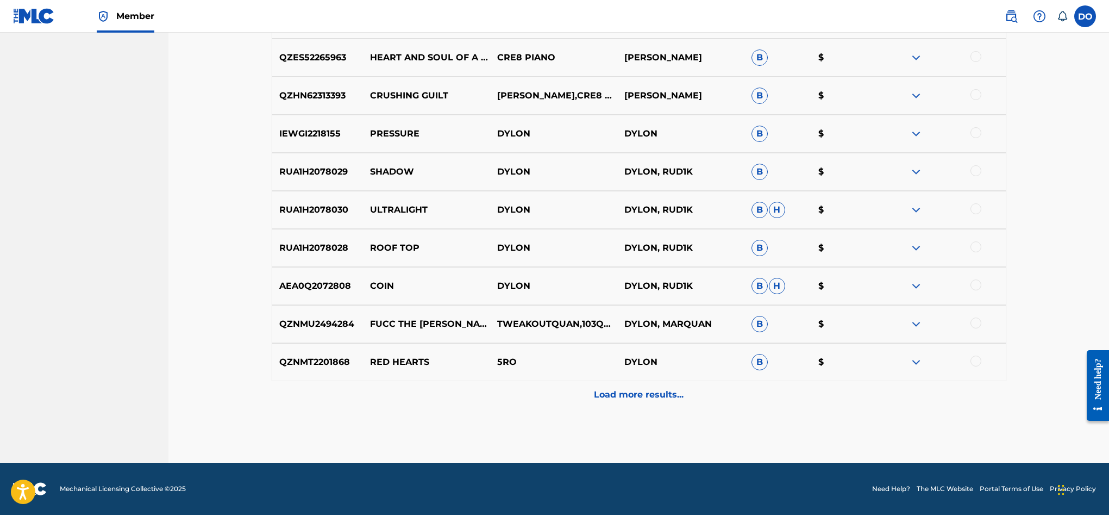
click at [659, 404] on div "Load more results..." at bounding box center [639, 394] width 735 height 27
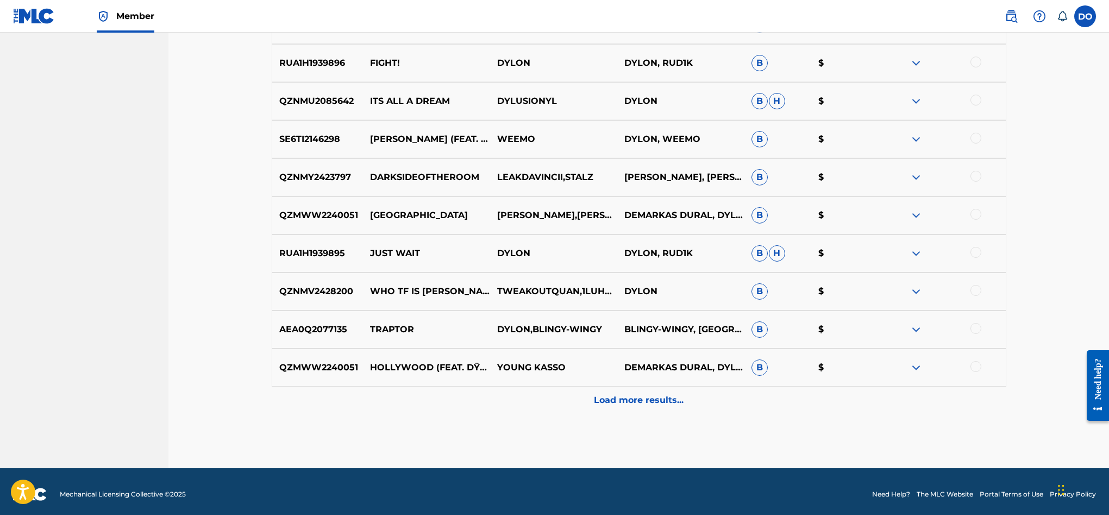
click at [658, 404] on p "Load more results..." at bounding box center [639, 400] width 90 height 13
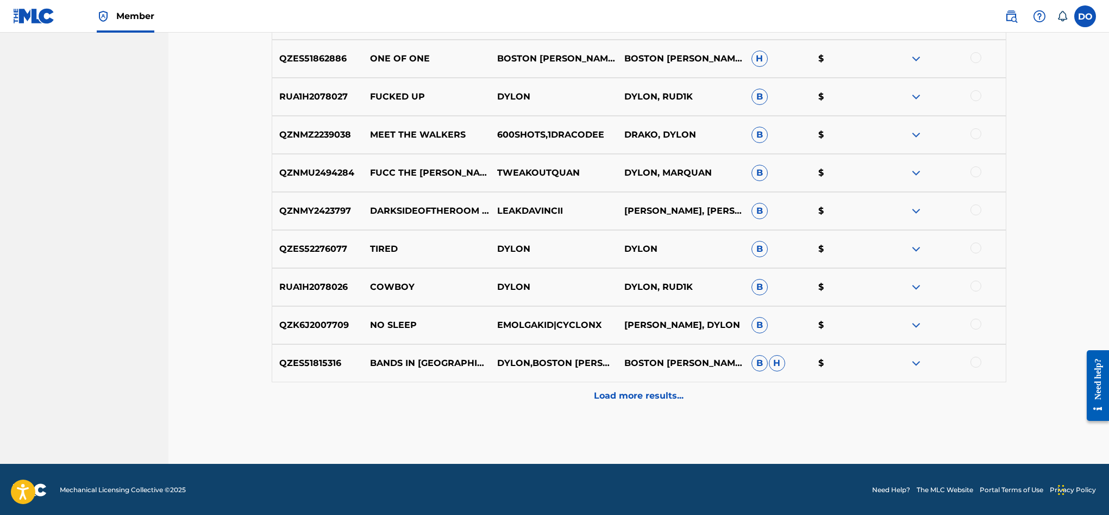
click at [658, 404] on div "Load more results..." at bounding box center [639, 395] width 735 height 27
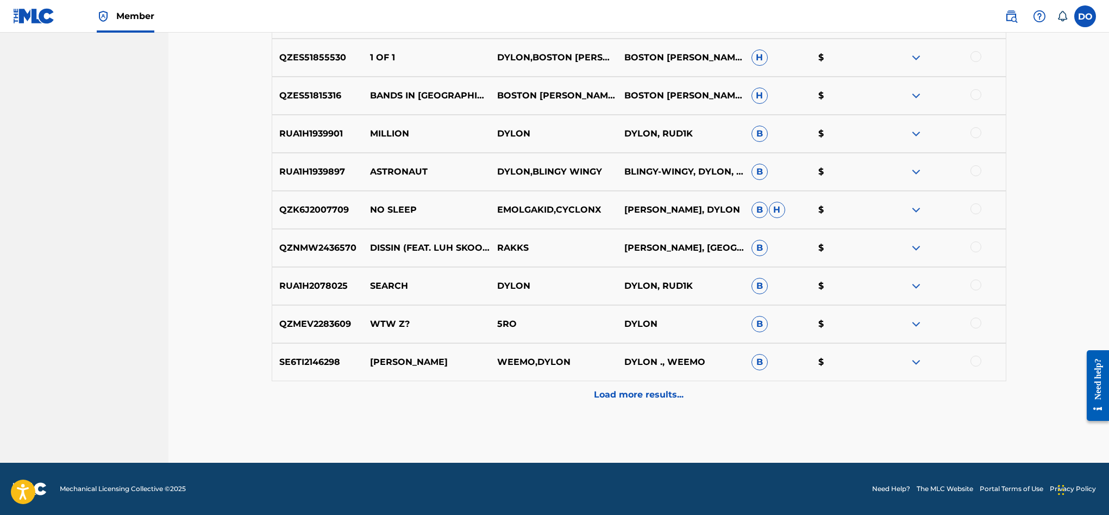
click at [658, 404] on div "Load more results..." at bounding box center [639, 394] width 735 height 27
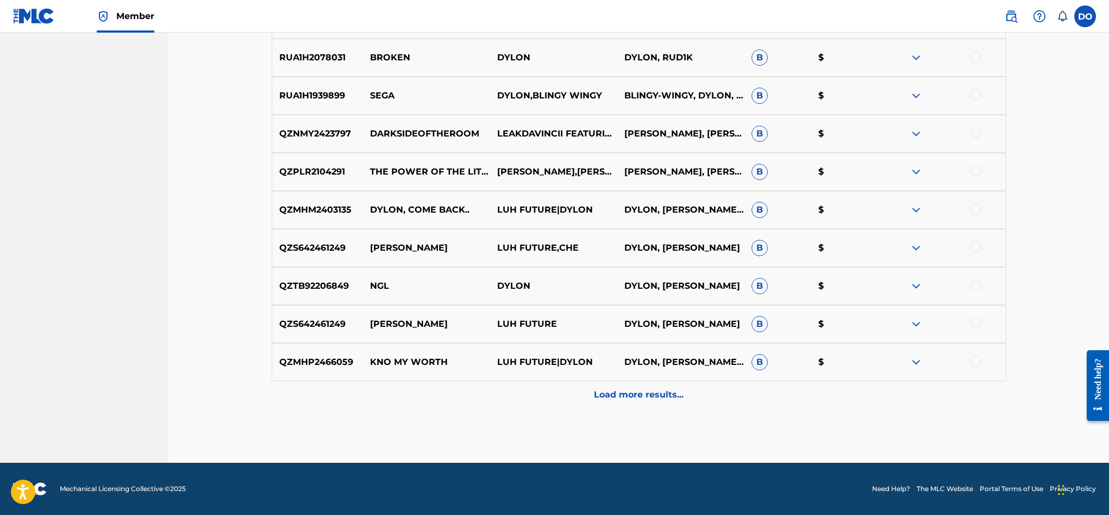
click at [658, 404] on div "Load more results..." at bounding box center [639, 394] width 735 height 27
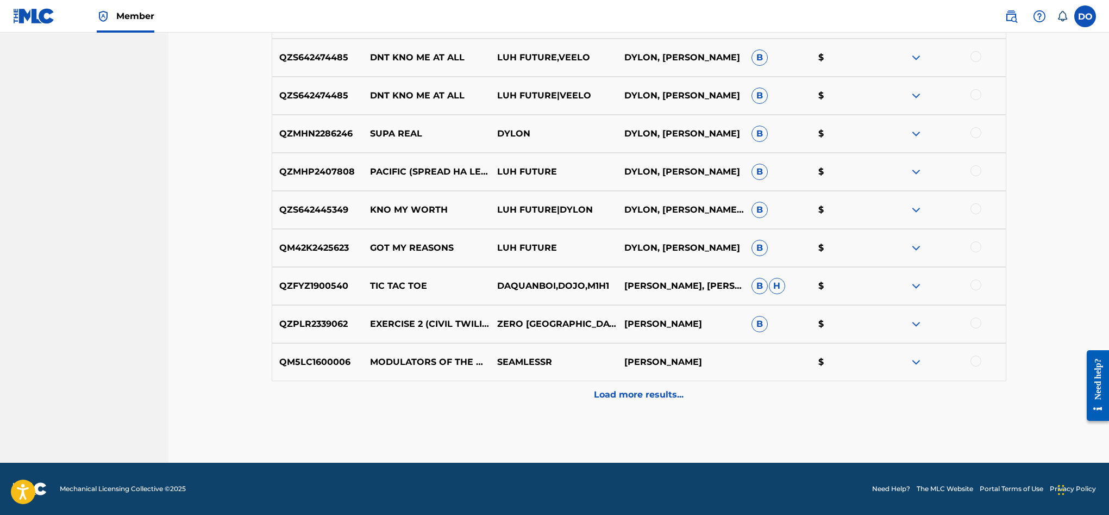
click at [658, 404] on div "Load more results..." at bounding box center [639, 394] width 735 height 27
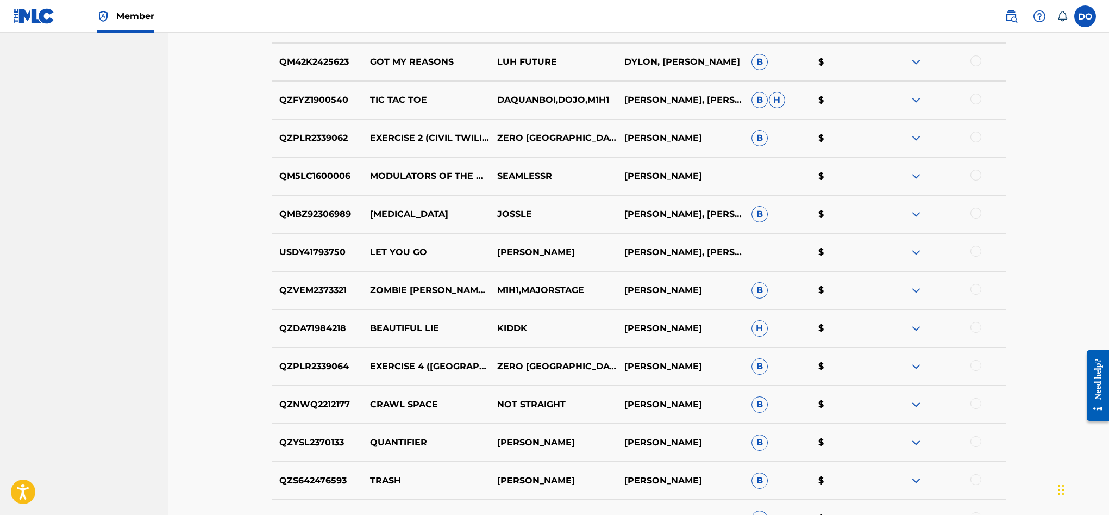
scroll to position [3876, 0]
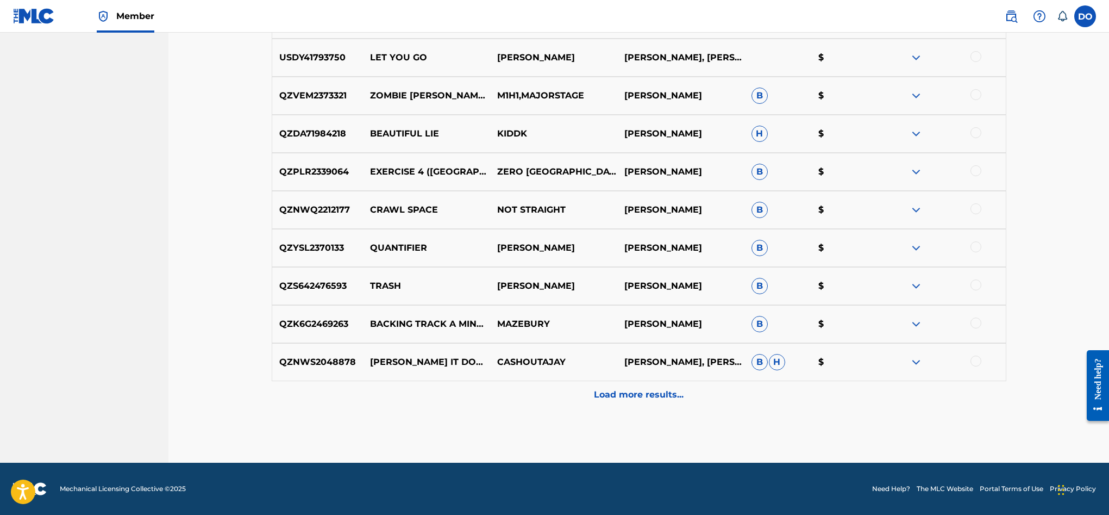
click at [661, 399] on p "Load more results..." at bounding box center [639, 394] width 90 height 13
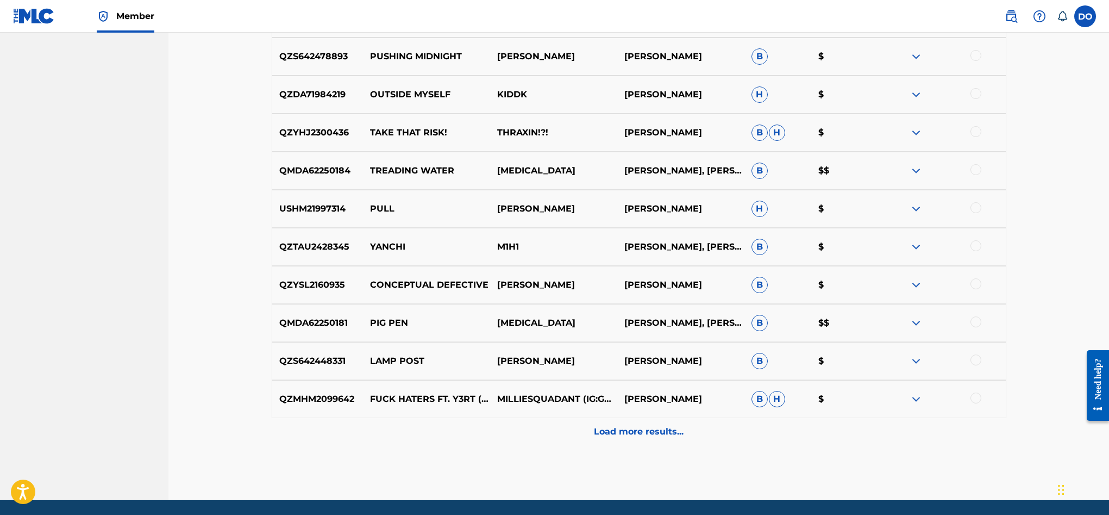
scroll to position [4257, 0]
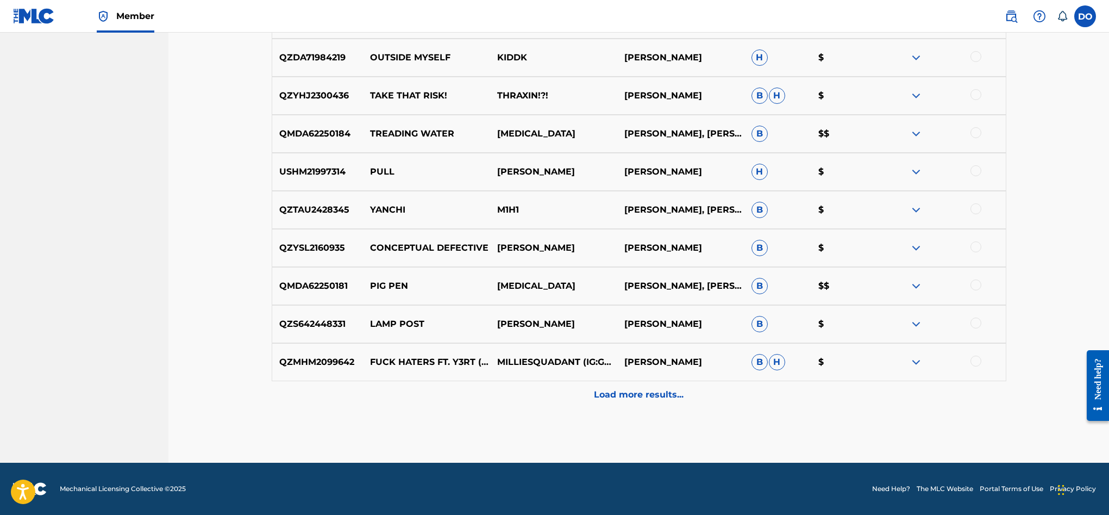
click at [660, 399] on p "Load more results..." at bounding box center [639, 394] width 90 height 13
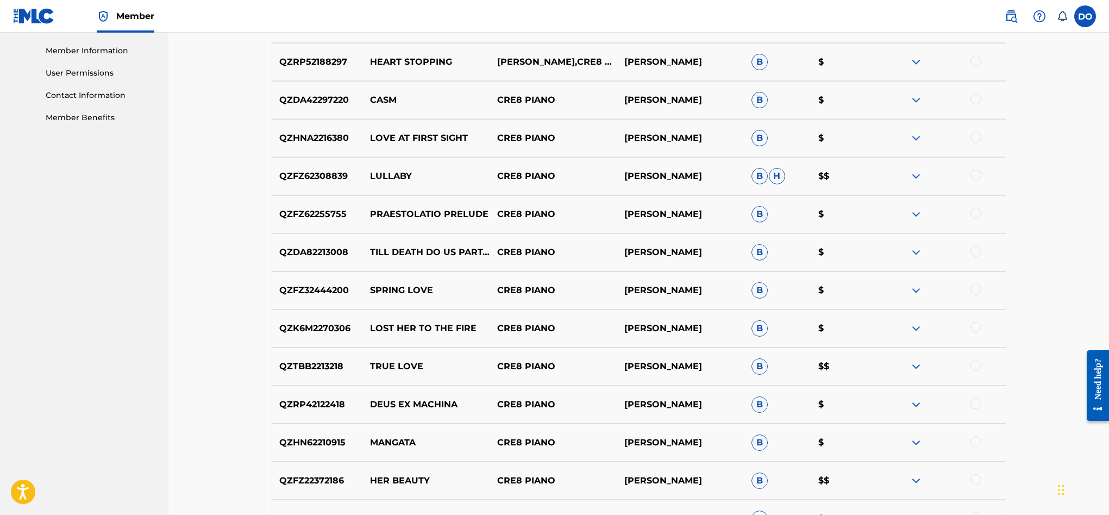
scroll to position [485, 0]
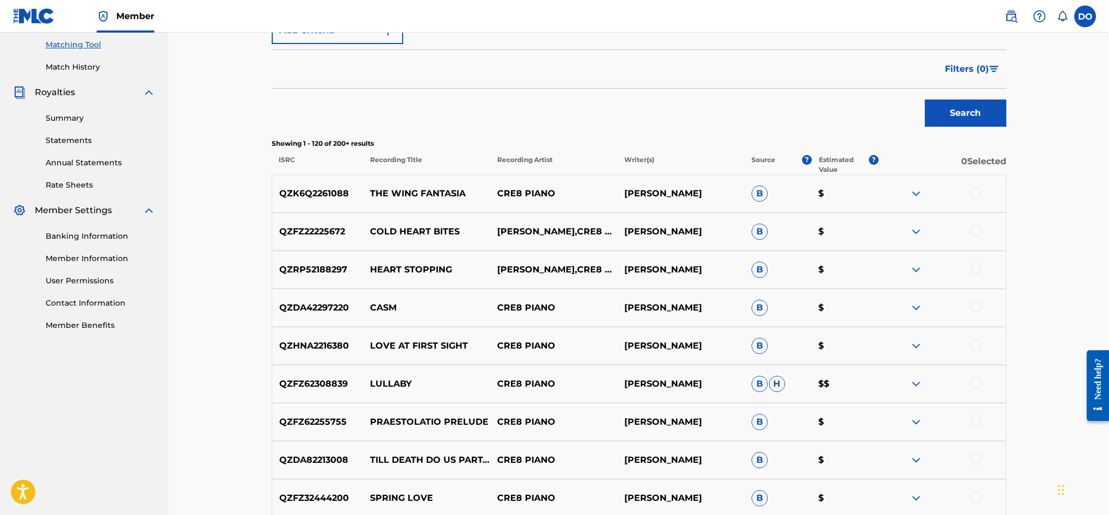
click at [968, 110] on button "Search" at bounding box center [966, 112] width 82 height 27
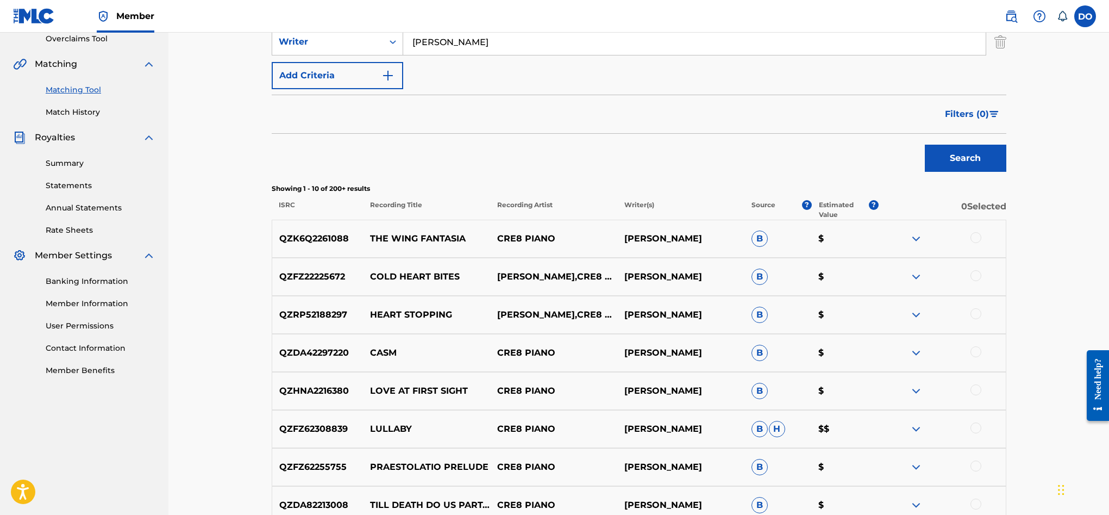
scroll to position [95, 0]
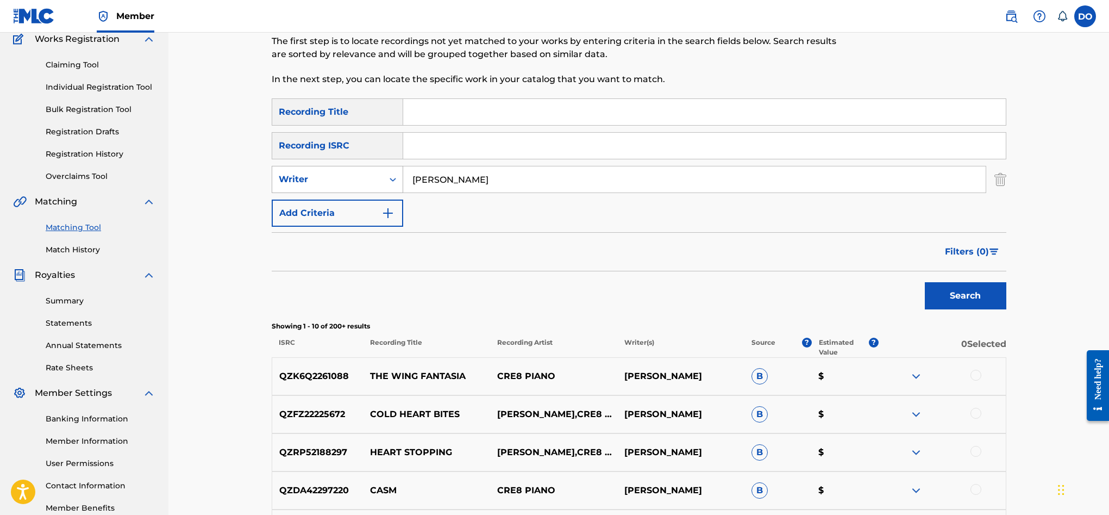
drag, startPoint x: 517, startPoint y: 182, endPoint x: 388, endPoint y: 174, distance: 129.0
click at [389, 178] on div "SearchWithCriteria3124f549-be95-40c0-ab29-49ecbeab4aa0 Writer dylon bernard ole…" at bounding box center [639, 179] width 735 height 27
click at [435, 105] on input "Search Form" at bounding box center [704, 112] width 603 height 26
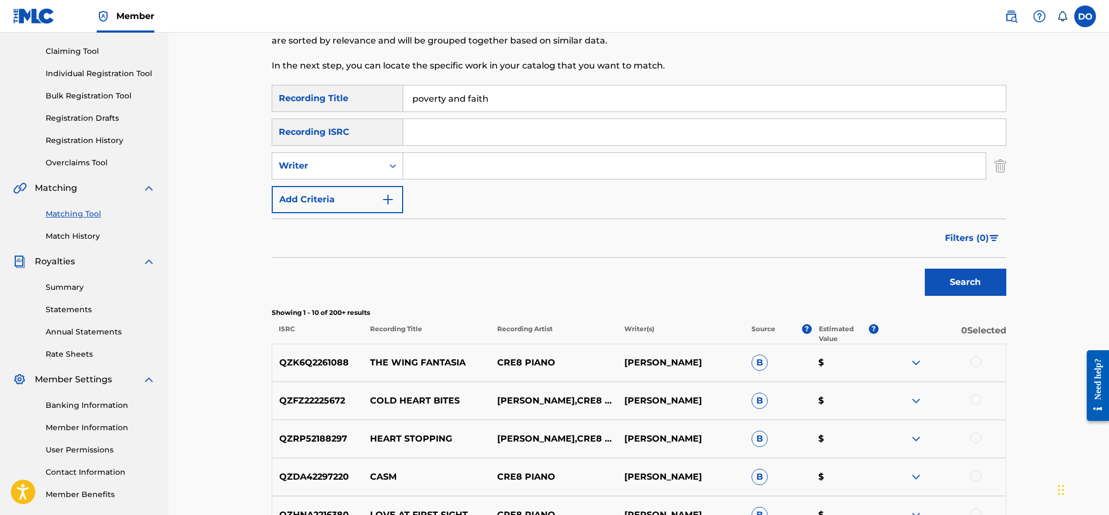
click at [932, 278] on button "Search" at bounding box center [966, 282] width 82 height 27
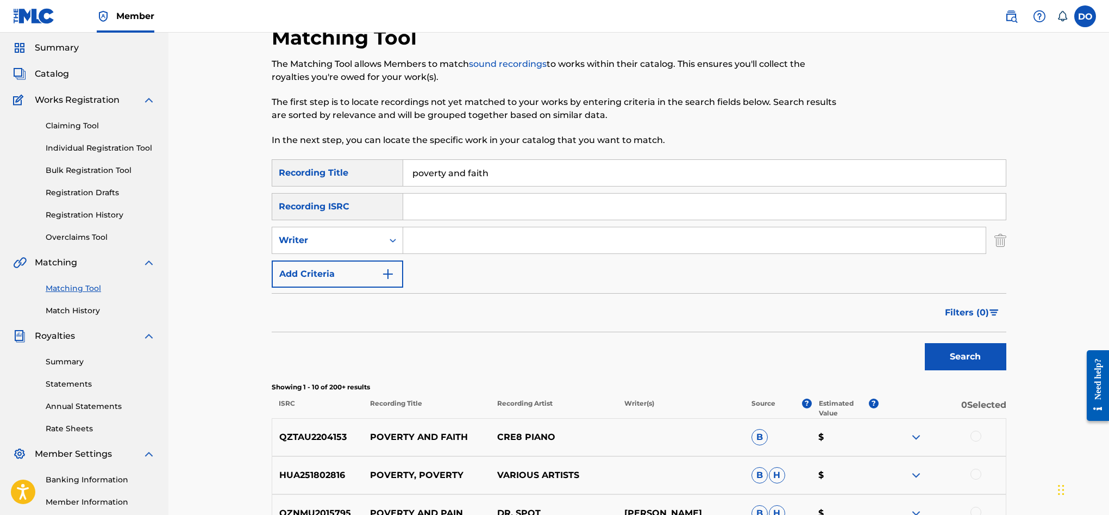
scroll to position [0, 0]
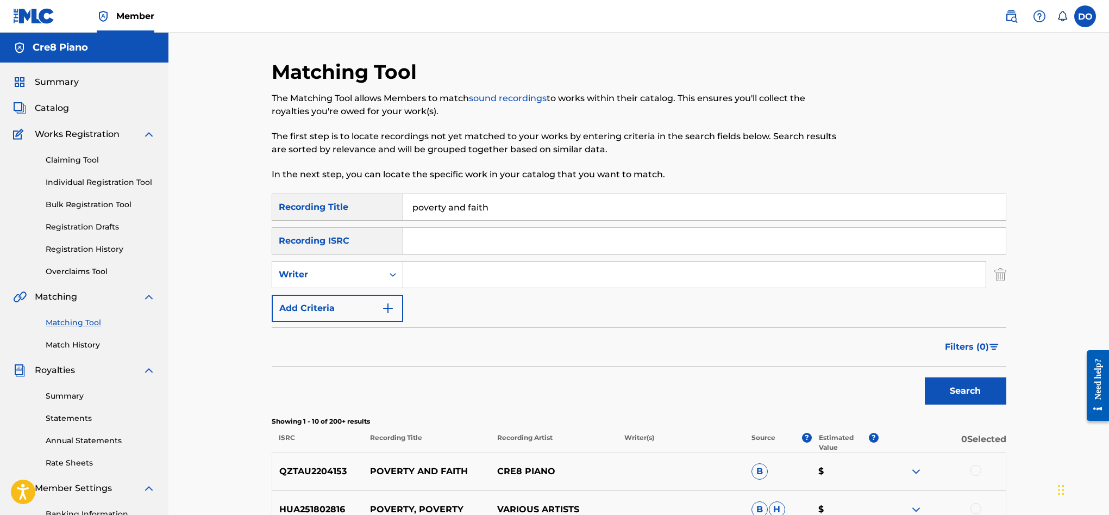
drag, startPoint x: 495, startPoint y: 209, endPoint x: 408, endPoint y: 207, distance: 87.0
click at [408, 207] on input "poverty and faith" at bounding box center [704, 207] width 603 height 26
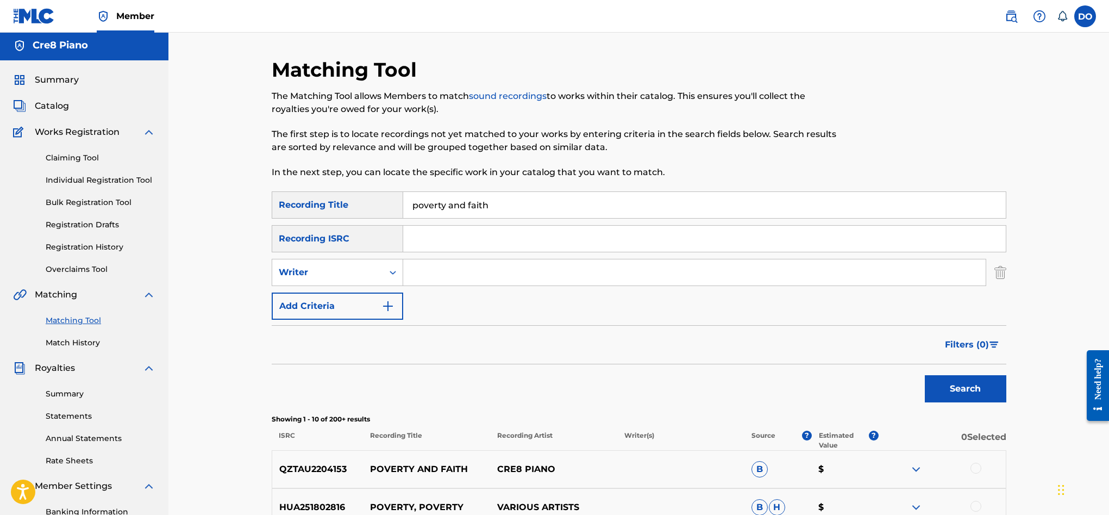
scroll to position [3, 0]
click at [807, 442] on span "?" at bounding box center [807, 440] width 10 height 20
drag, startPoint x: 491, startPoint y: 203, endPoint x: 404, endPoint y: 197, distance: 87.1
click at [404, 197] on input "poverty and faith" at bounding box center [704, 204] width 603 height 26
click at [416, 197] on input "poverty and faith" at bounding box center [704, 204] width 603 height 26
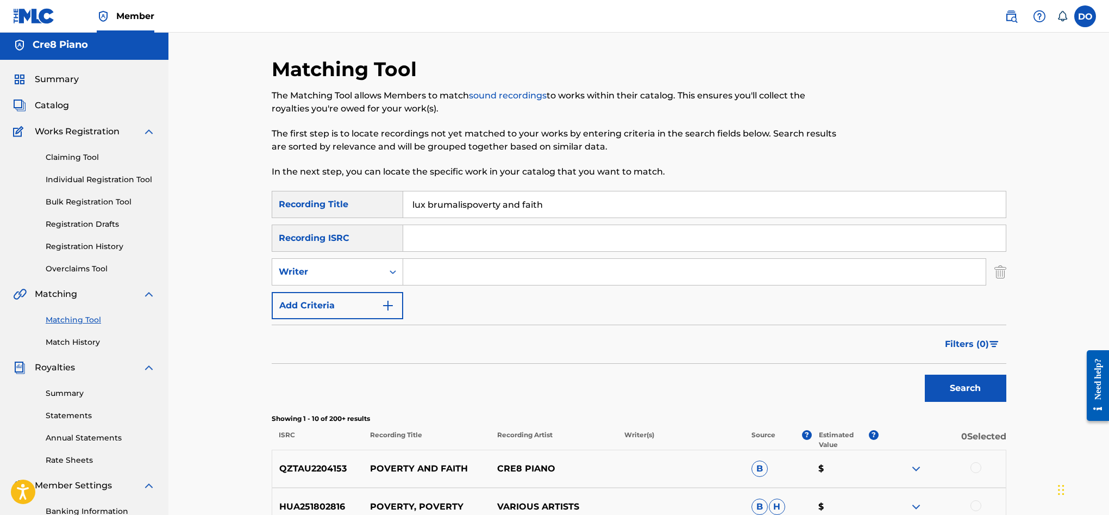
drag, startPoint x: 564, startPoint y: 204, endPoint x: 467, endPoint y: 205, distance: 96.8
click at [467, 205] on input "lux brumalispoverty and faith" at bounding box center [704, 204] width 603 height 26
type input "lux brumalis"
click at [934, 382] on button "Search" at bounding box center [966, 388] width 82 height 27
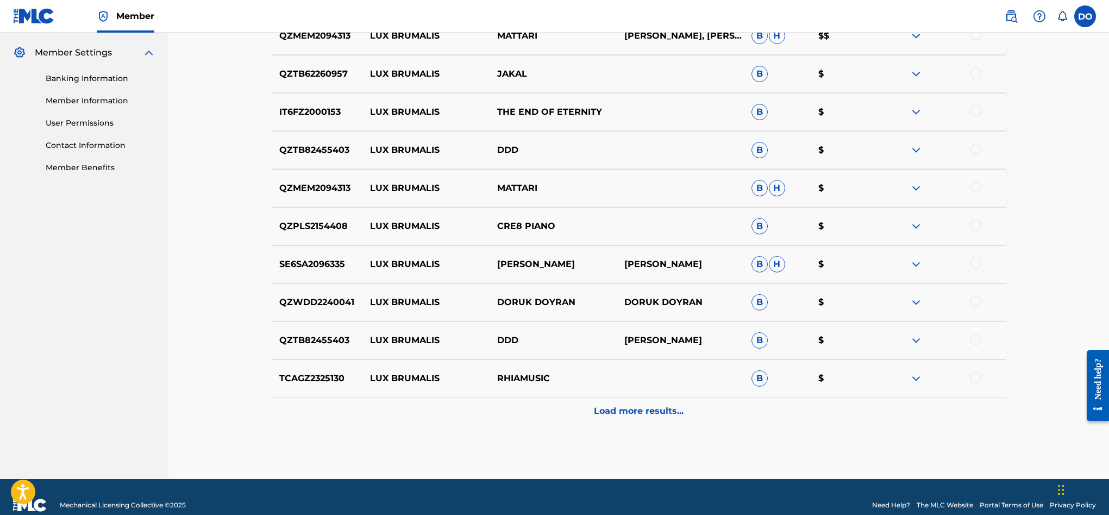
scroll to position [433, 0]
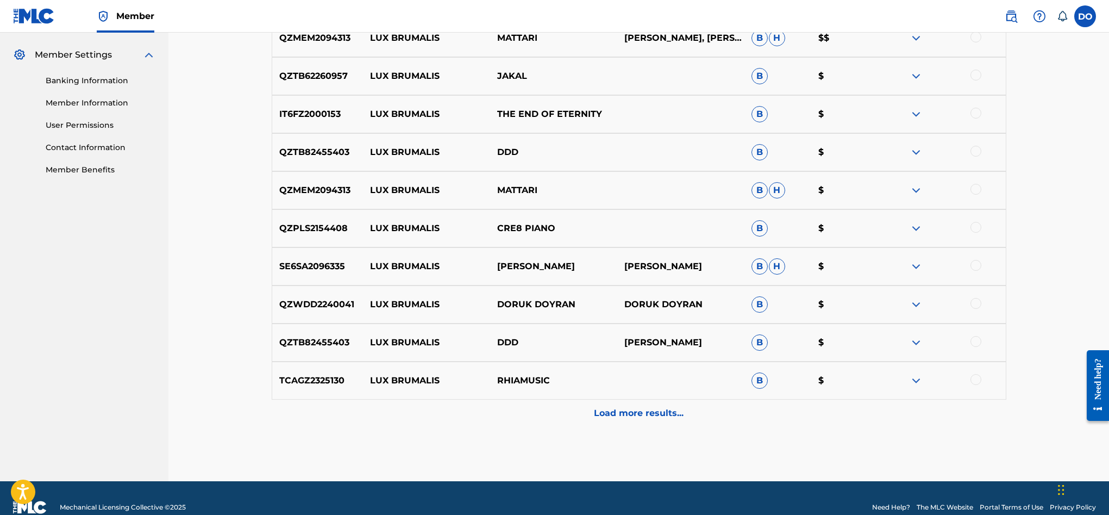
click at [920, 233] on img at bounding box center [916, 228] width 13 height 13
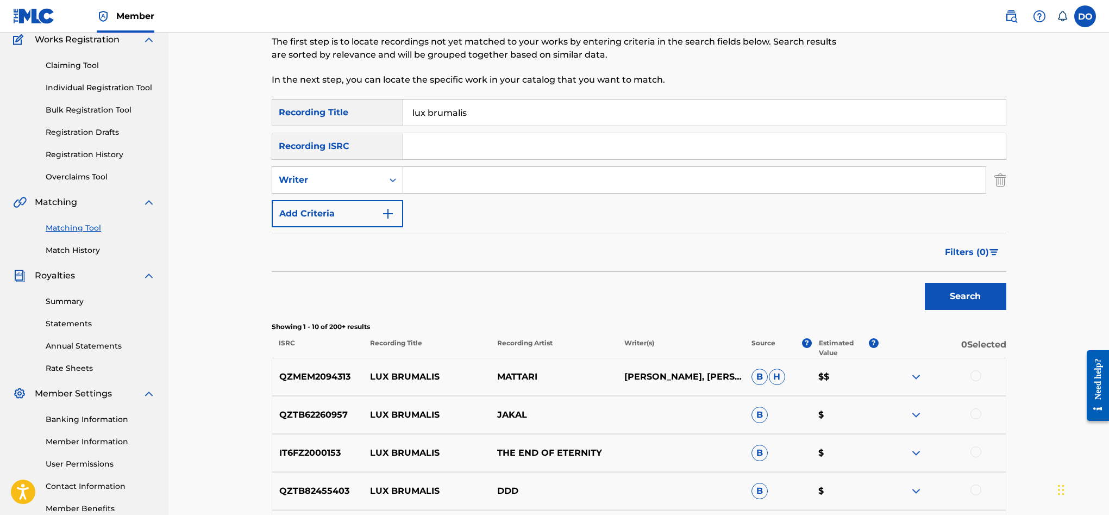
scroll to position [84, 0]
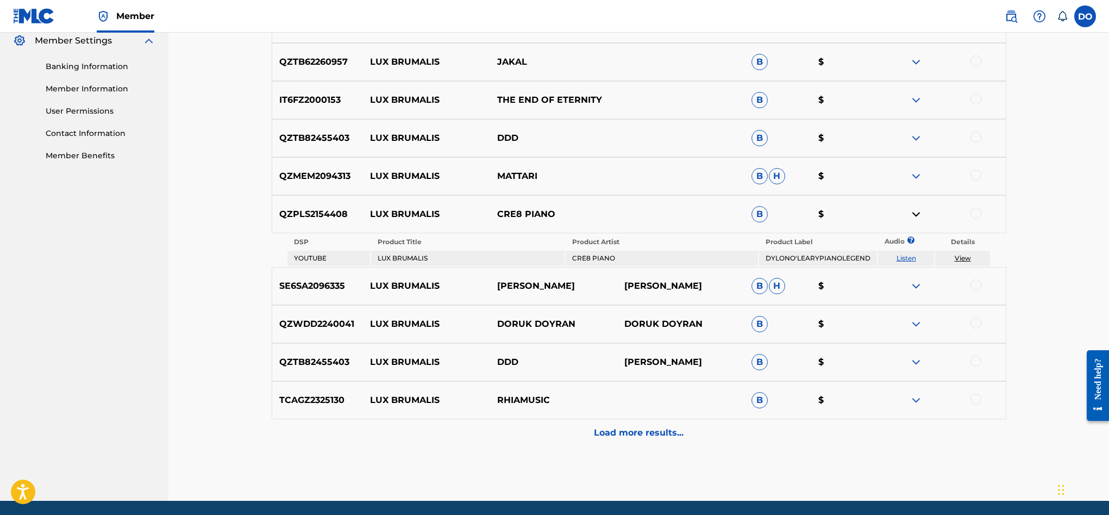
click at [712, 458] on div "Matching Tool The Matching Tool allows Members to match sound recordings to wor…" at bounding box center [639, 56] width 735 height 888
click at [700, 445] on div "Load more results..." at bounding box center [639, 432] width 735 height 27
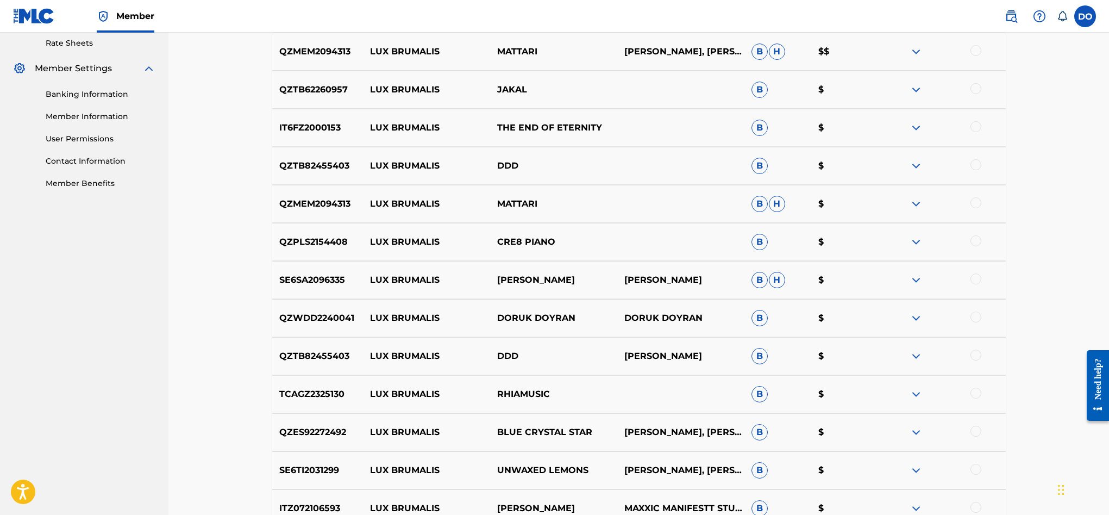
scroll to position [417, 0]
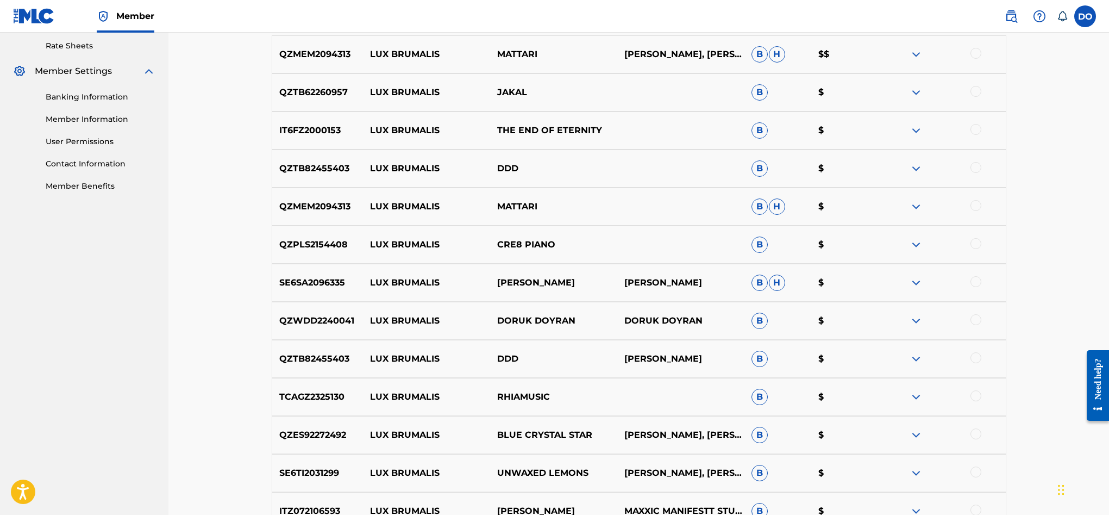
click at [919, 398] on img at bounding box center [916, 396] width 13 height 13
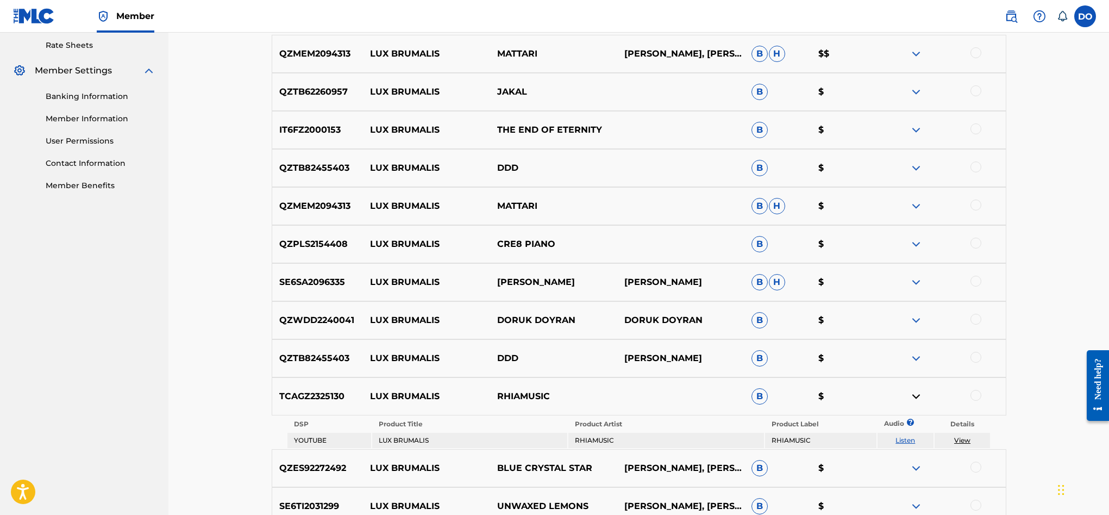
scroll to position [419, 0]
click at [916, 400] on img at bounding box center [916, 395] width 13 height 13
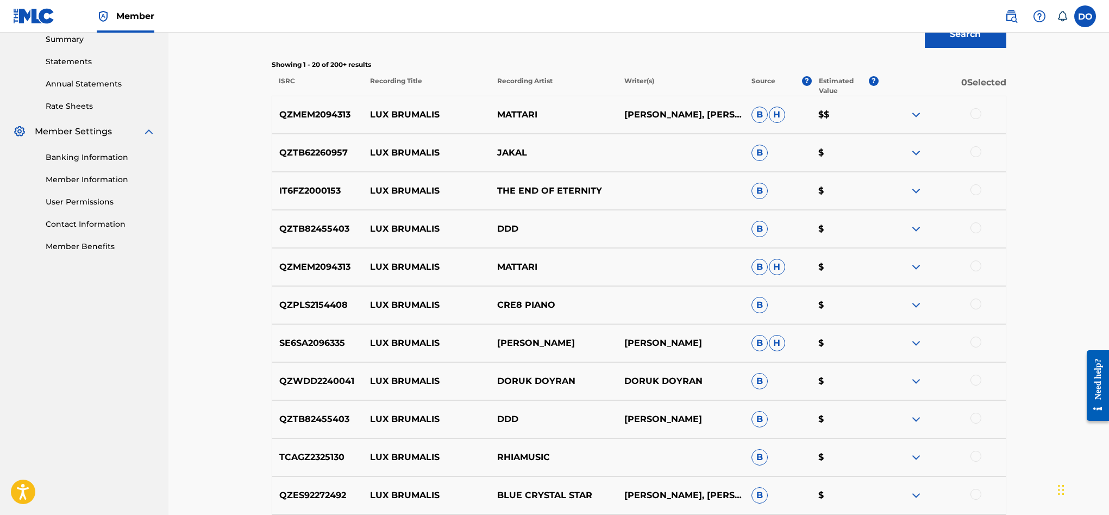
scroll to position [357, 0]
click at [915, 302] on img at bounding box center [916, 304] width 13 height 13
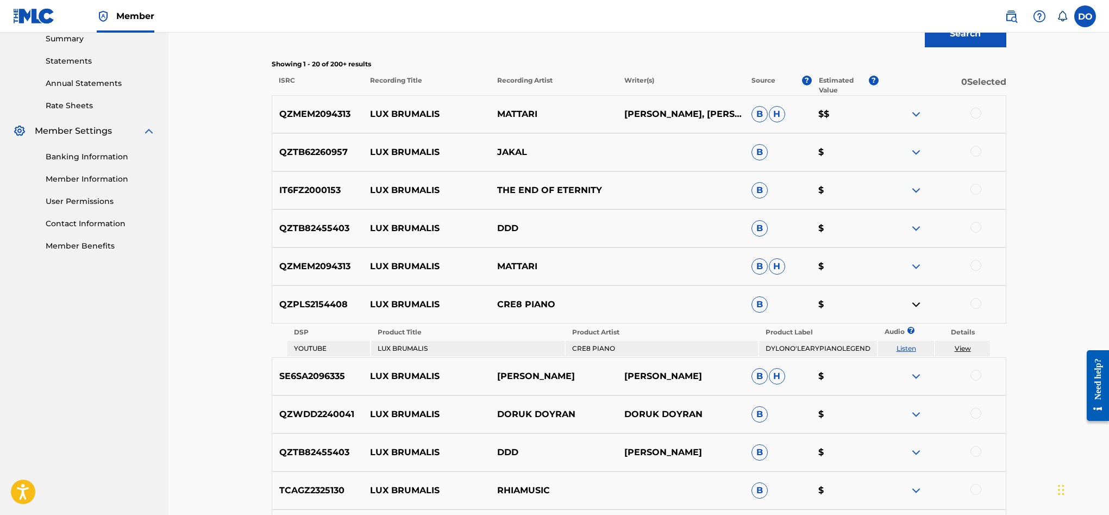
drag, startPoint x: 972, startPoint y: 347, endPoint x: 966, endPoint y: 348, distance: 6.1
click at [971, 347] on td "View" at bounding box center [962, 348] width 55 height 15
click at [966, 348] on link "View" at bounding box center [963, 348] width 16 height 8
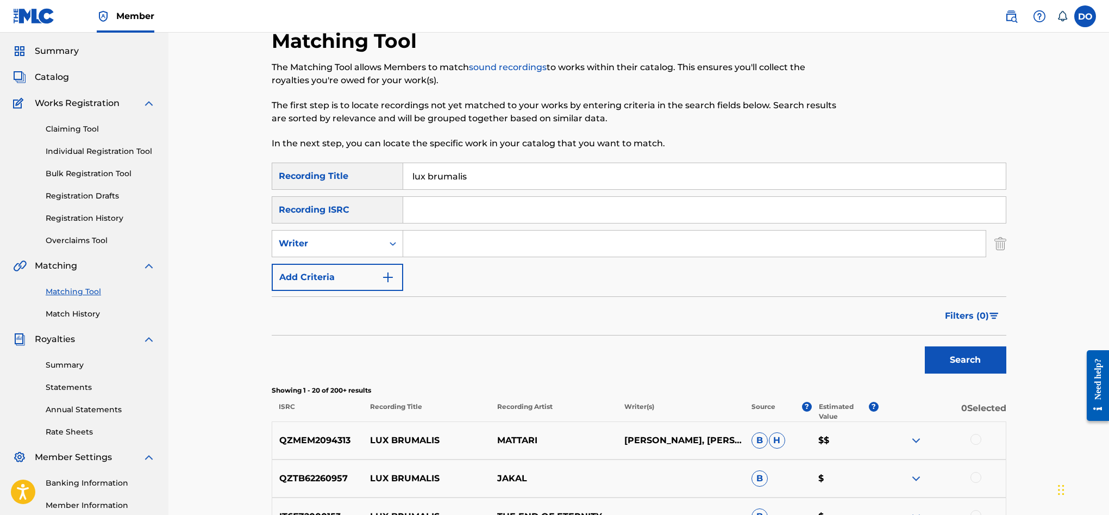
scroll to position [14, 0]
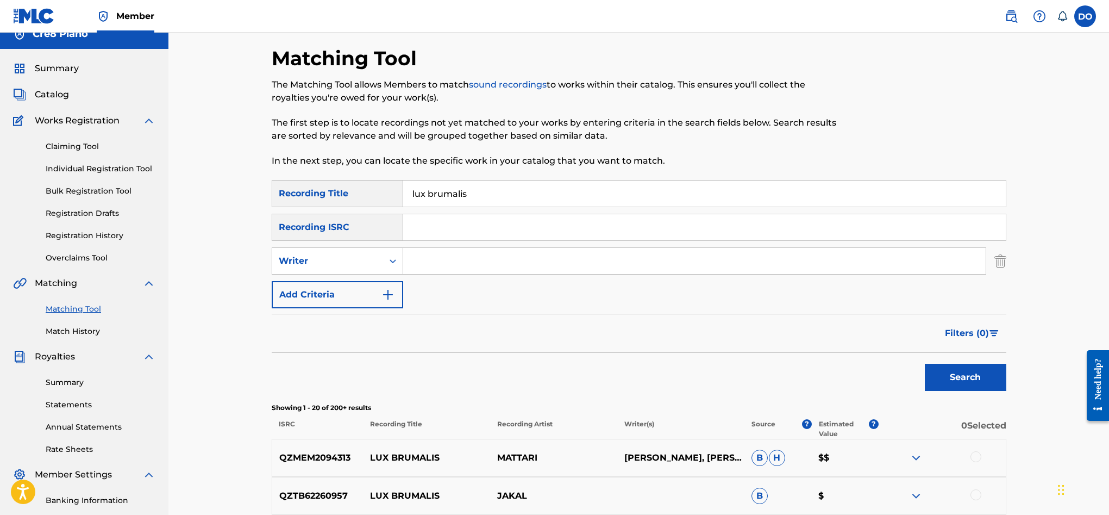
drag, startPoint x: 485, startPoint y: 199, endPoint x: 407, endPoint y: 191, distance: 79.2
click at [407, 191] on input "lux brumalis" at bounding box center [704, 193] width 603 height 26
drag, startPoint x: 482, startPoint y: 191, endPoint x: 396, endPoint y: 190, distance: 85.9
click at [396, 190] on div "SearchWithCriteria481f59e8-448a-46b5-a633-1de5ecde8828 Recording Title lux brum…" at bounding box center [639, 193] width 735 height 27
click at [422, 265] on input "Search Form" at bounding box center [694, 261] width 583 height 26
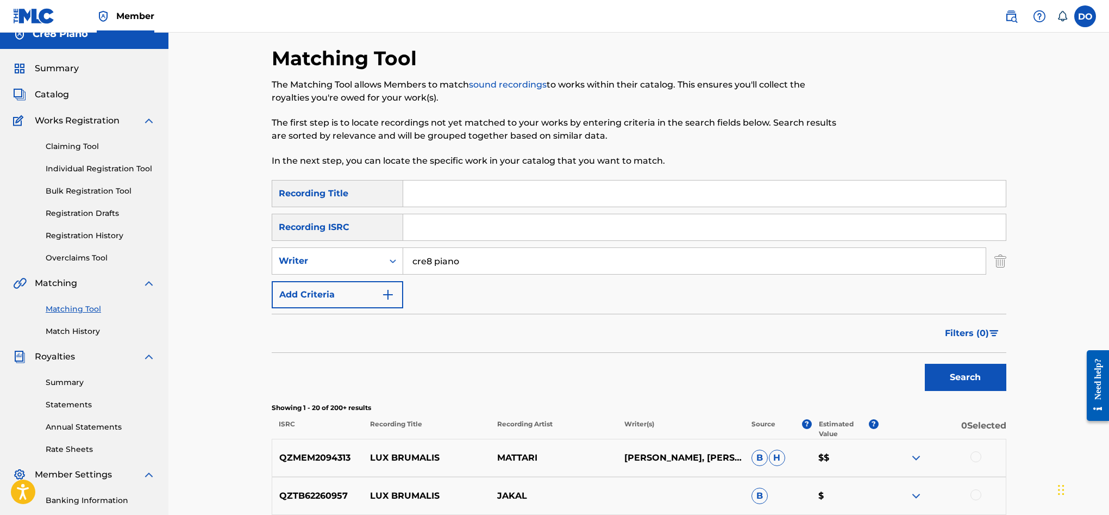
type input "cre8 piano"
click at [954, 382] on button "Search" at bounding box center [966, 377] width 82 height 27
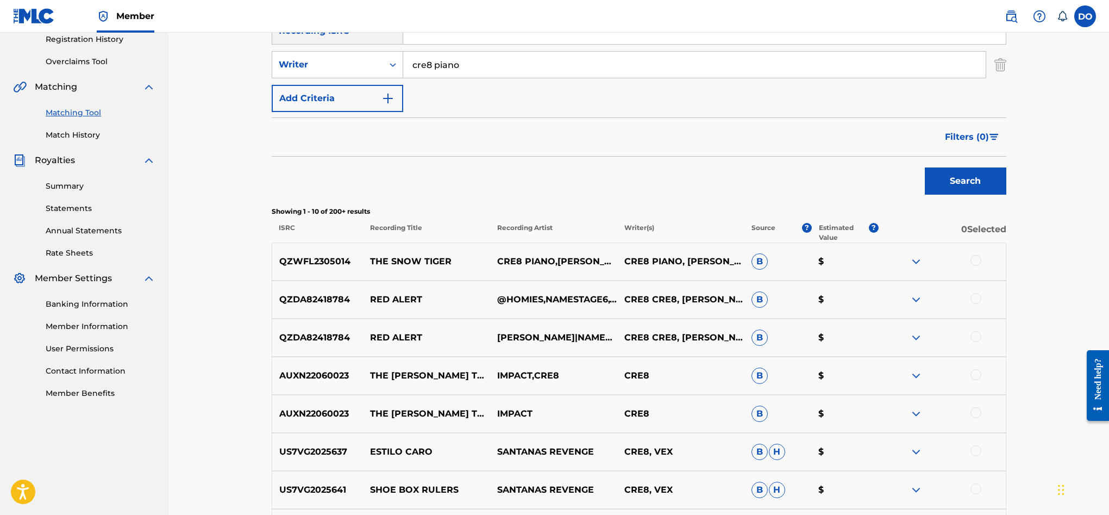
scroll to position [213, 0]
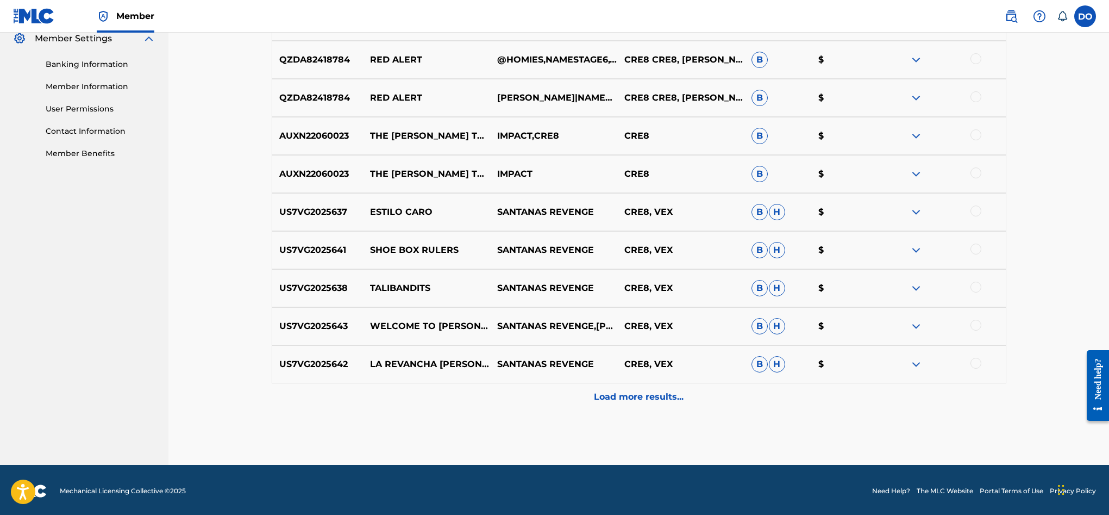
click at [621, 403] on p "Load more results..." at bounding box center [639, 396] width 90 height 13
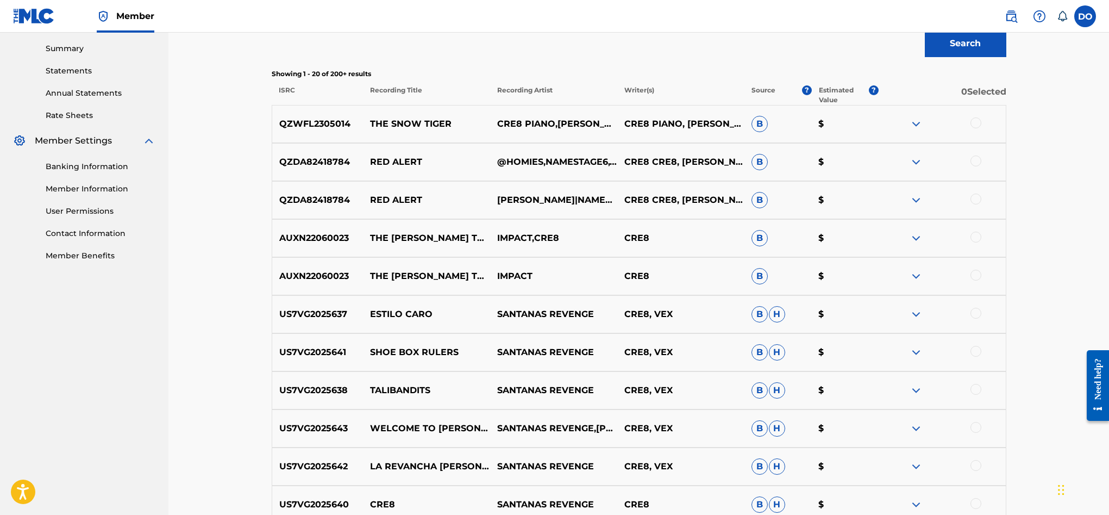
scroll to position [346, 0]
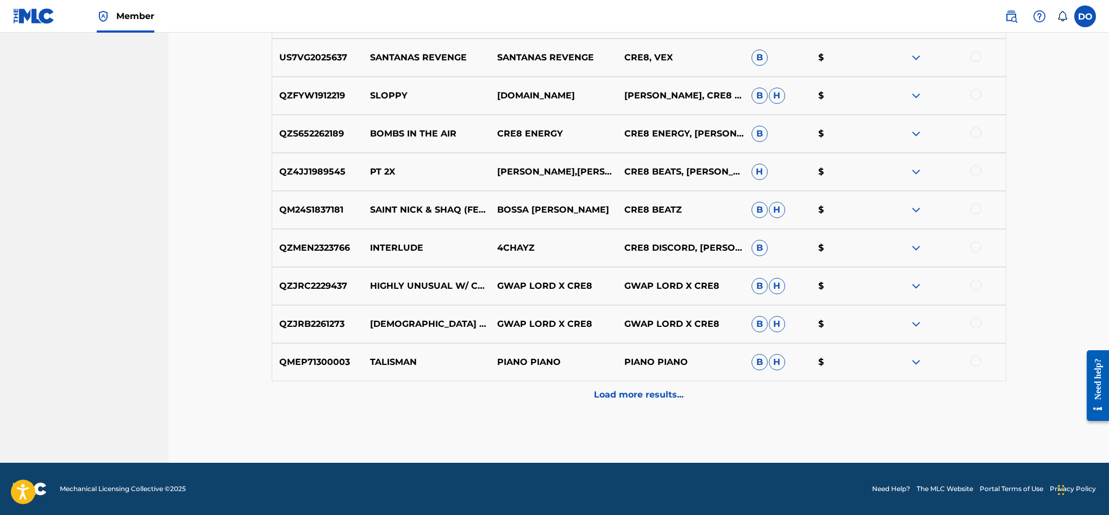
click at [622, 399] on p "Load more results..." at bounding box center [639, 394] width 90 height 13
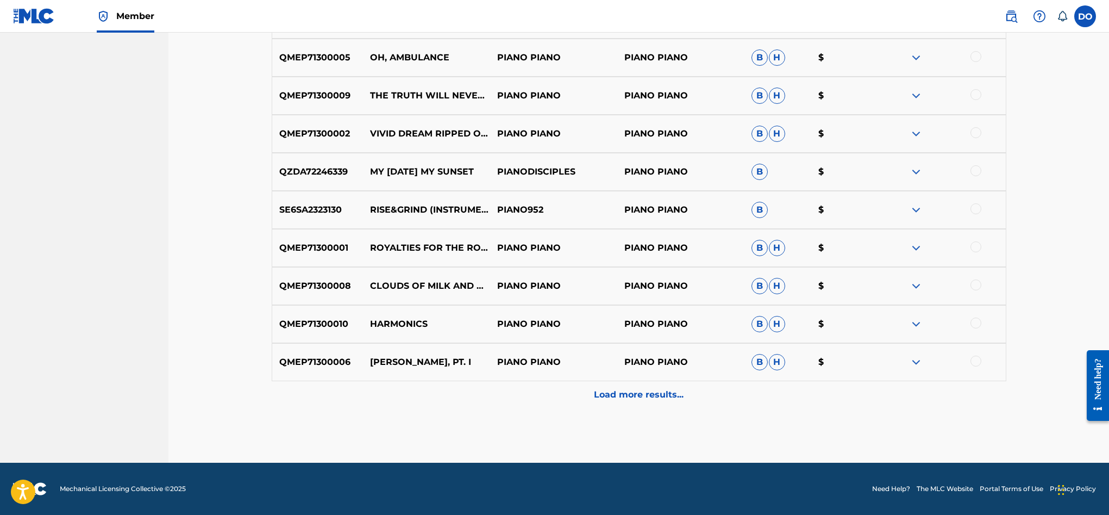
click at [622, 400] on p "Load more results..." at bounding box center [639, 394] width 90 height 13
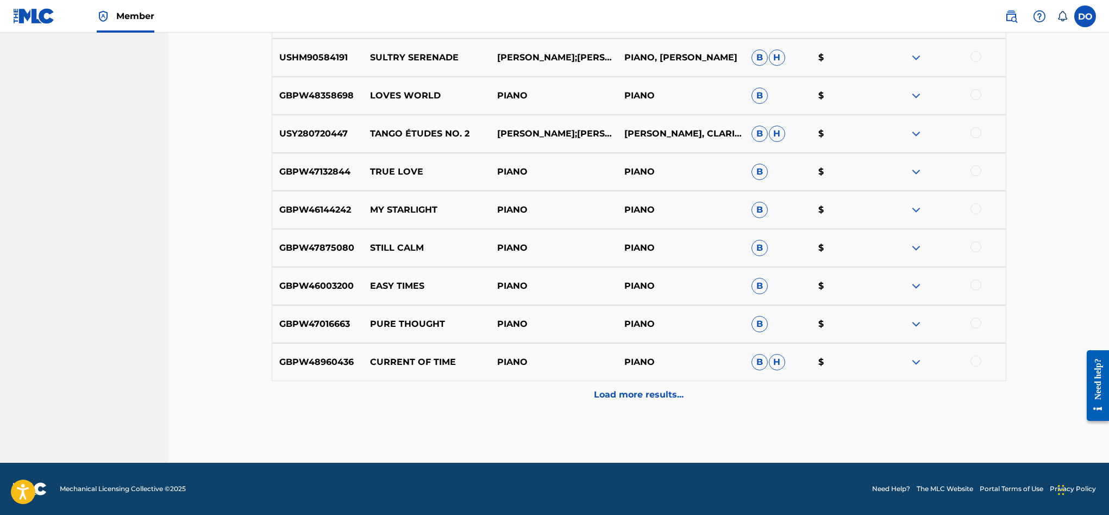
click at [622, 400] on p "Load more results..." at bounding box center [639, 394] width 90 height 13
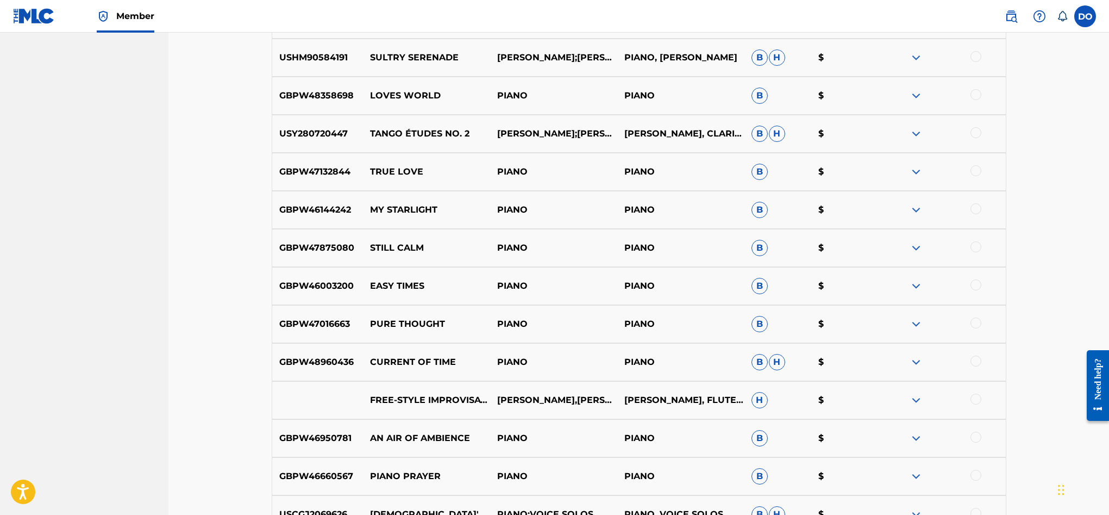
scroll to position [1974, 0]
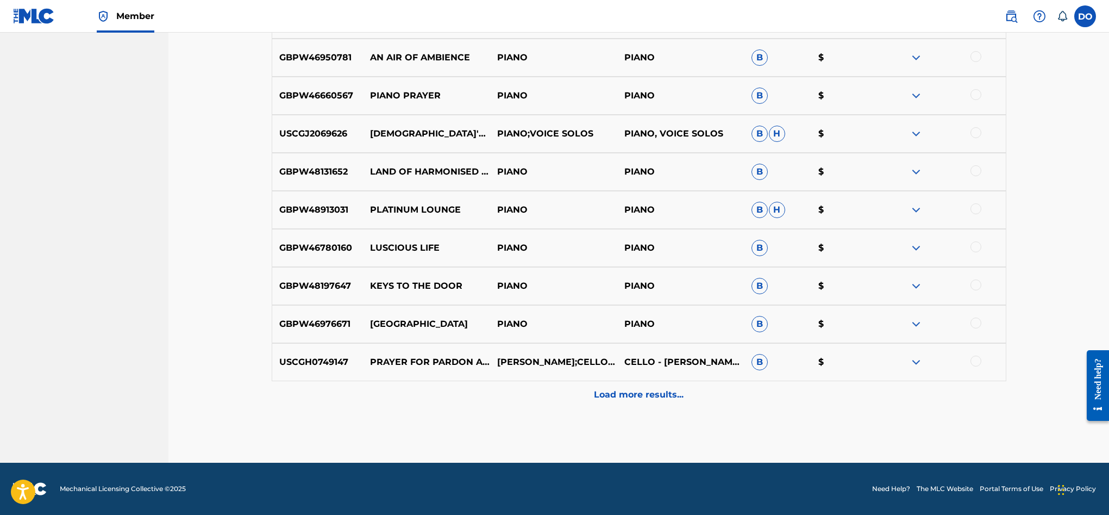
click at [622, 400] on p "Load more results..." at bounding box center [639, 394] width 90 height 13
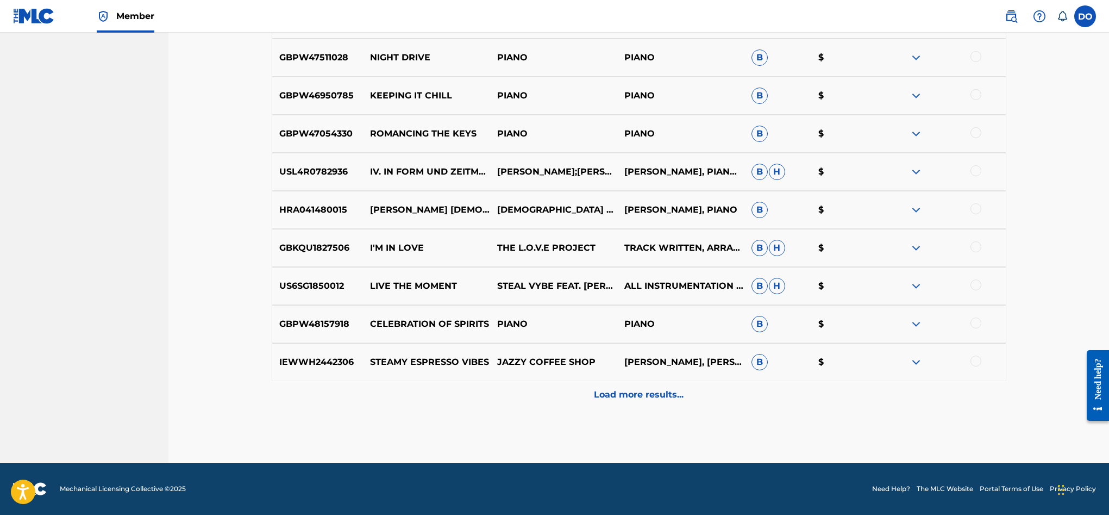
click at [622, 400] on p "Load more results..." at bounding box center [639, 394] width 90 height 13
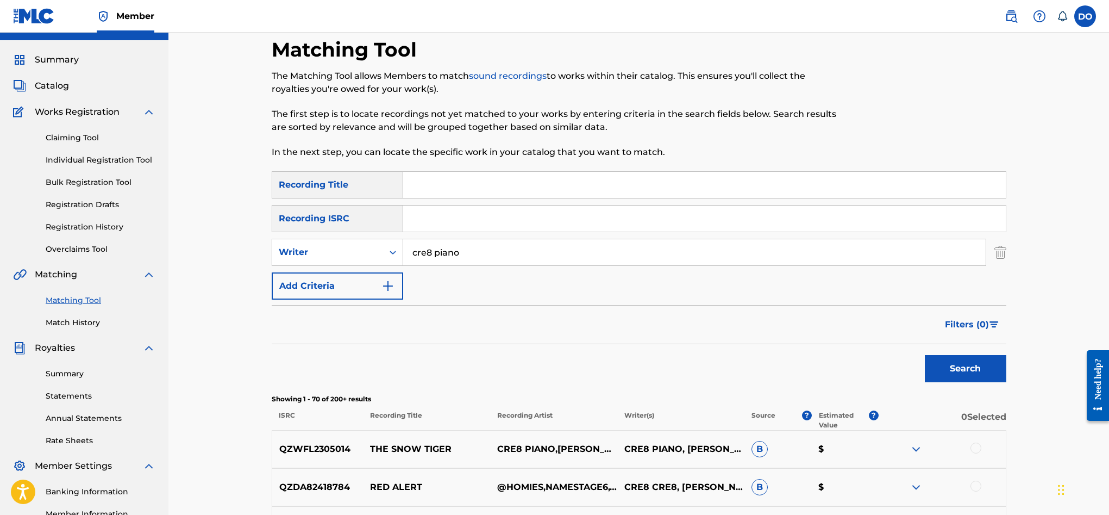
scroll to position [18, 0]
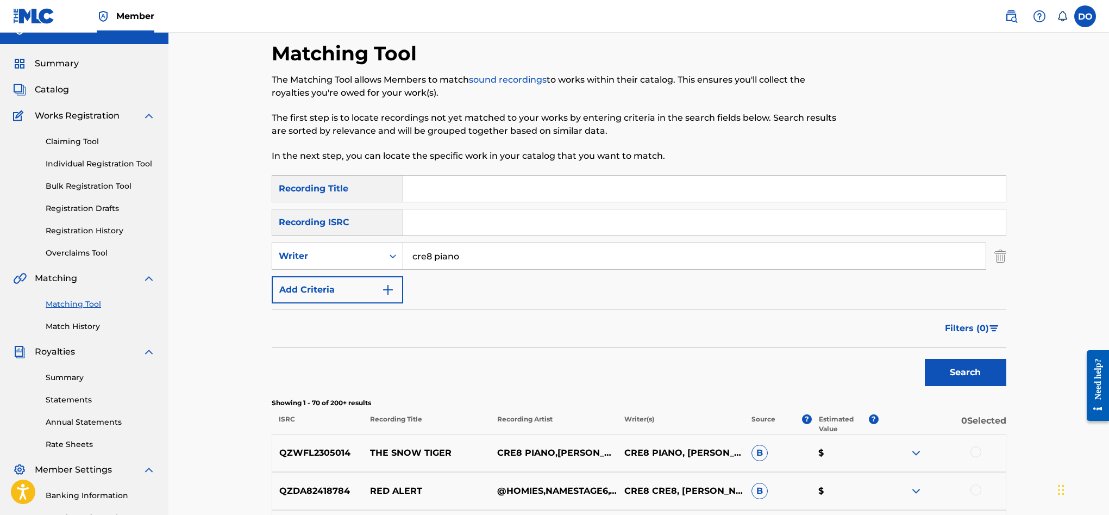
click at [559, 453] on p "CRE8 PIANO,DYLON BERNARD O’LEARY" at bounding box center [553, 452] width 127 height 13
click at [909, 452] on div at bounding box center [942, 452] width 127 height 13
click at [916, 451] on img at bounding box center [916, 452] width 13 height 13
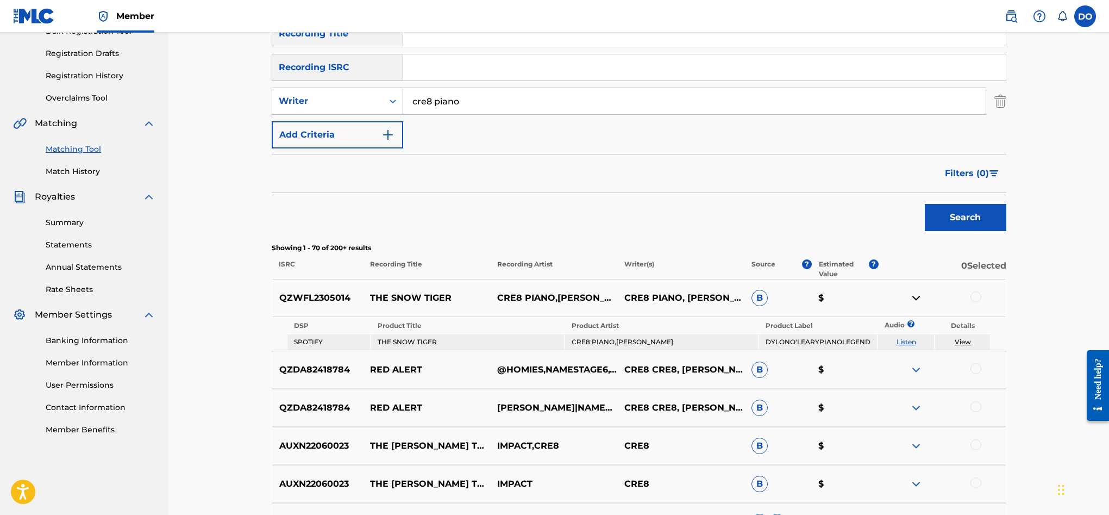
scroll to position [176, 0]
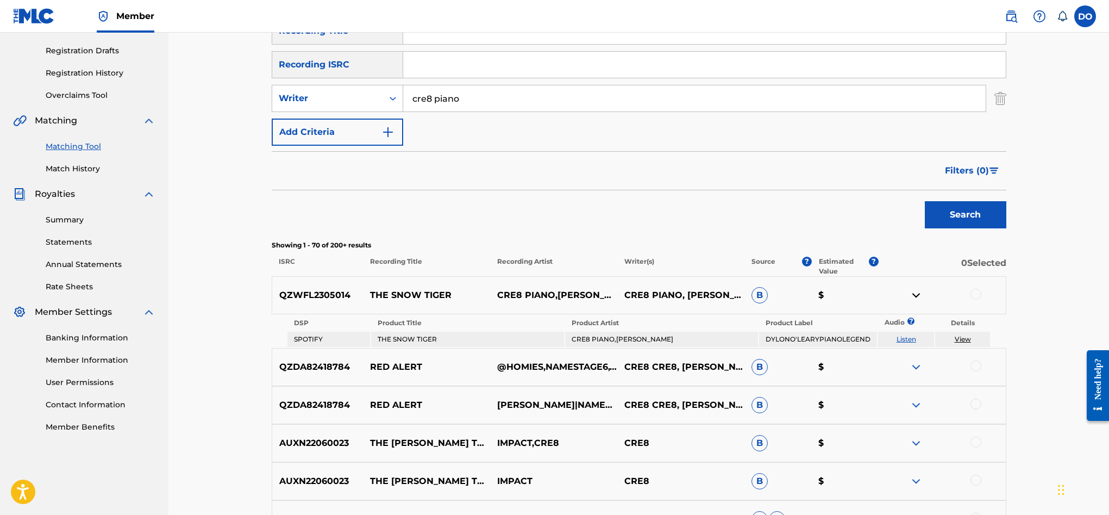
click at [957, 339] on link "View" at bounding box center [963, 339] width 16 height 8
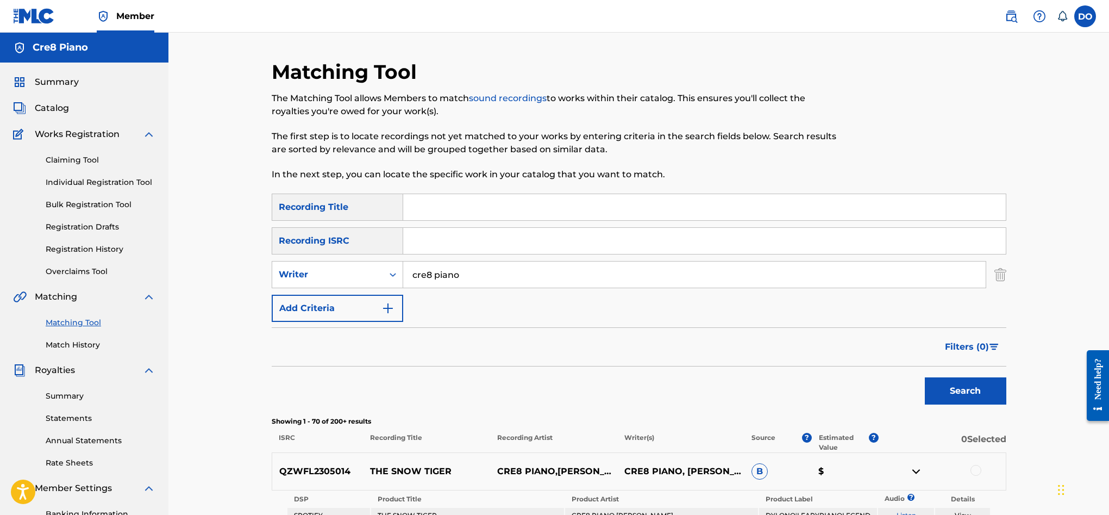
click at [68, 112] on span "Catalog" at bounding box center [52, 108] width 34 height 13
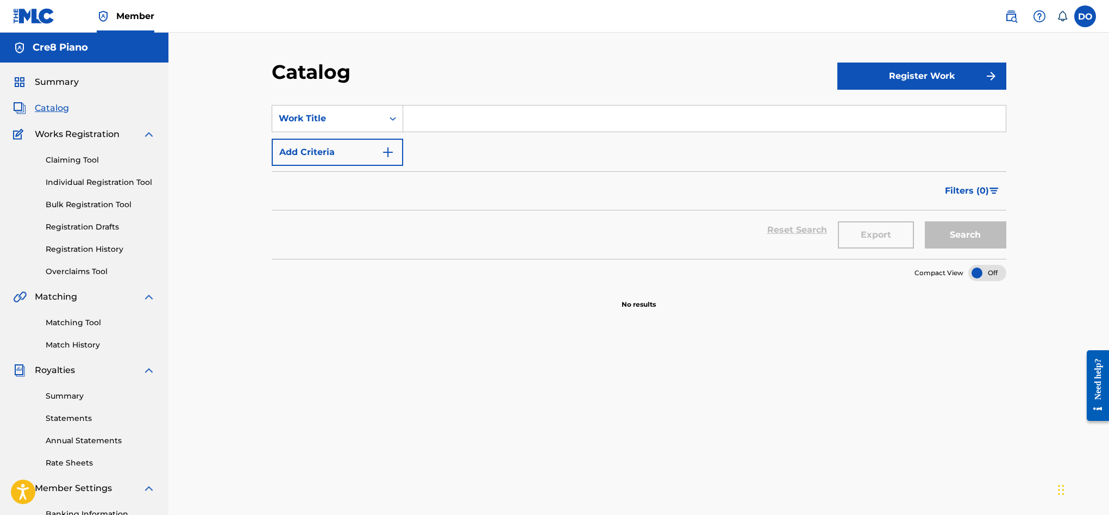
click at [92, 321] on link "Matching Tool" at bounding box center [101, 322] width 110 height 11
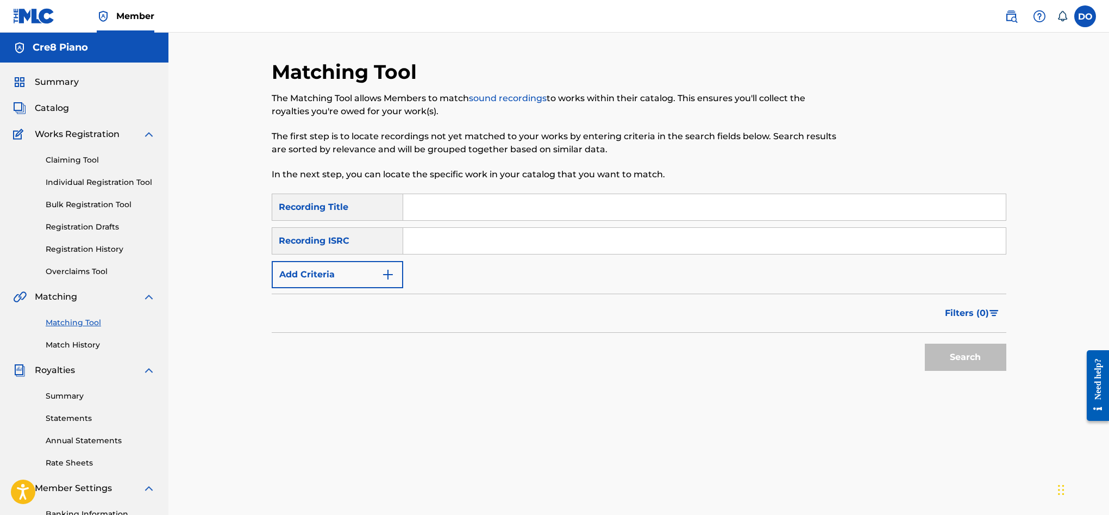
click at [429, 211] on input "Search Form" at bounding box center [704, 207] width 603 height 26
type input "d"
click at [366, 282] on button "Add Criteria" at bounding box center [338, 274] width 132 height 27
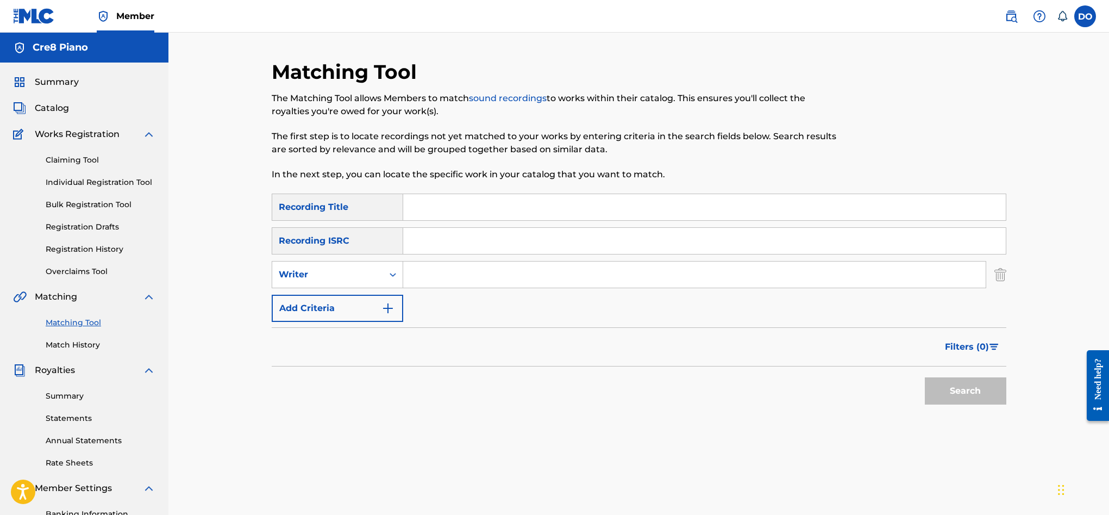
click at [423, 269] on input "Search Form" at bounding box center [694, 274] width 583 height 26
click at [973, 407] on div "Search" at bounding box center [963, 387] width 87 height 43
click at [969, 405] on div "Search" at bounding box center [963, 387] width 87 height 43
click at [969, 404] on button "Search" at bounding box center [966, 390] width 82 height 27
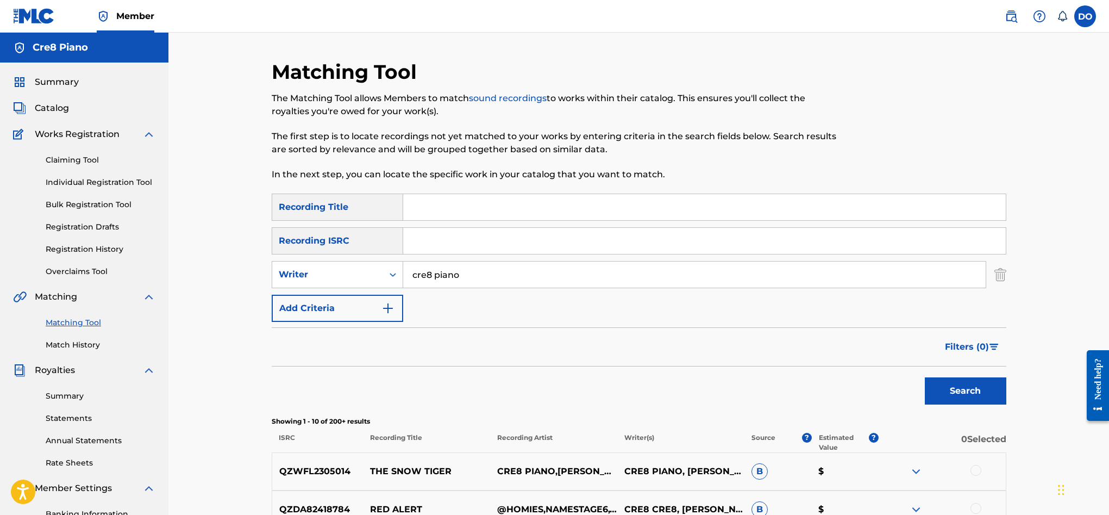
drag, startPoint x: 464, startPoint y: 265, endPoint x: 469, endPoint y: 272, distance: 8.6
click at [464, 266] on input "cre8 piano" at bounding box center [694, 274] width 583 height 26
drag, startPoint x: 470, startPoint y: 274, endPoint x: 394, endPoint y: 274, distance: 76.1
click at [394, 274] on div "SearchWithCriteria3124f549-be95-40c0-ab29-49ecbeab4aa0 Writer cre8 piano" at bounding box center [639, 274] width 735 height 27
type input "dylon bernard oleary"
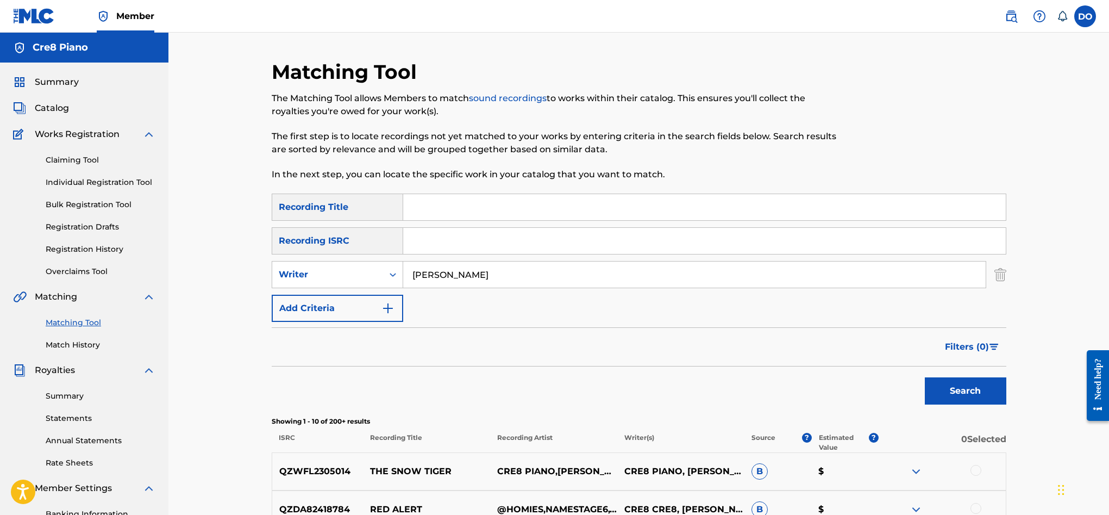
click at [960, 384] on button "Search" at bounding box center [966, 390] width 82 height 27
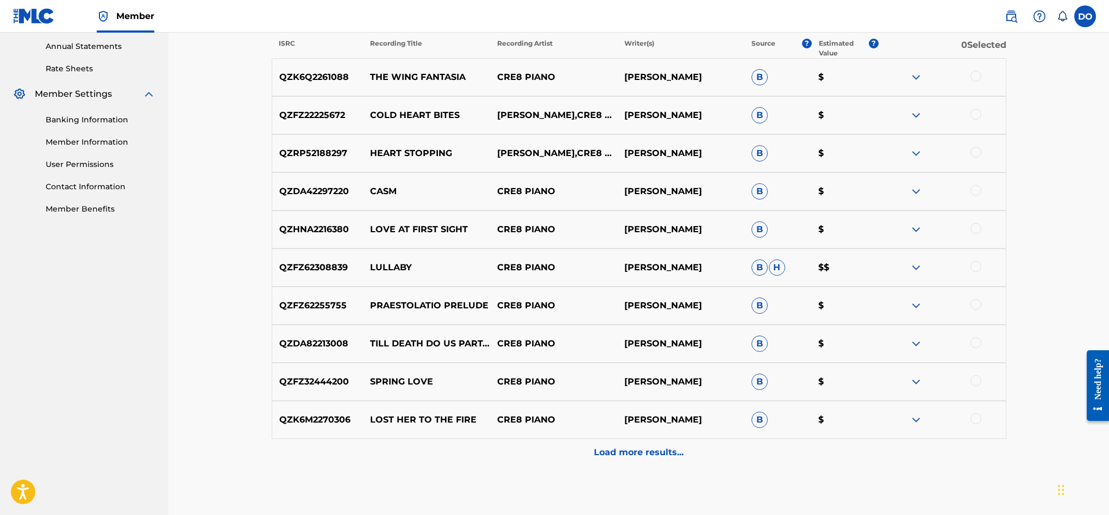
scroll to position [389, 0]
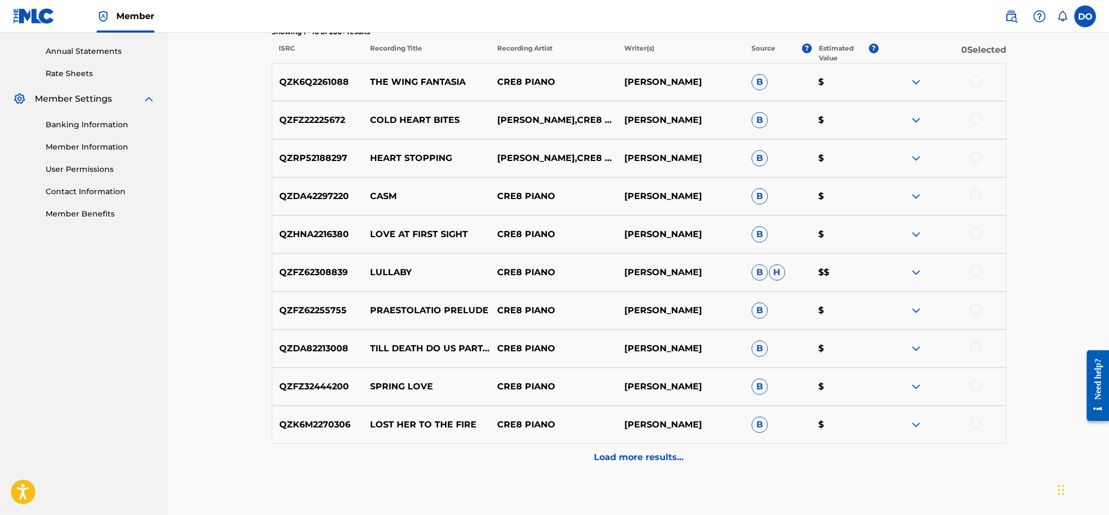
click at [777, 273] on span "H" at bounding box center [777, 272] width 16 height 16
click at [916, 269] on img at bounding box center [916, 272] width 13 height 13
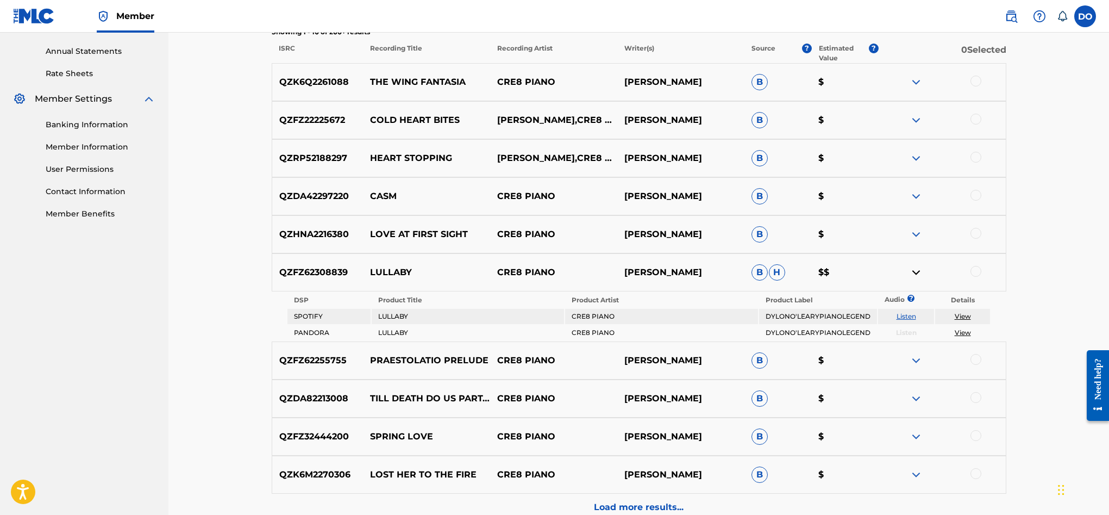
click at [962, 333] on link "View" at bounding box center [963, 332] width 16 height 8
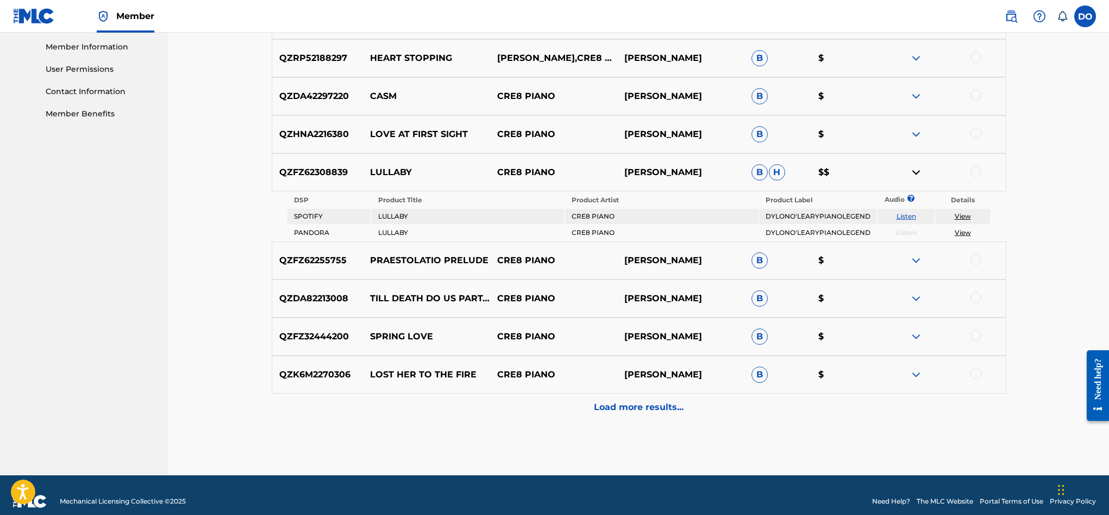
scroll to position [502, 0]
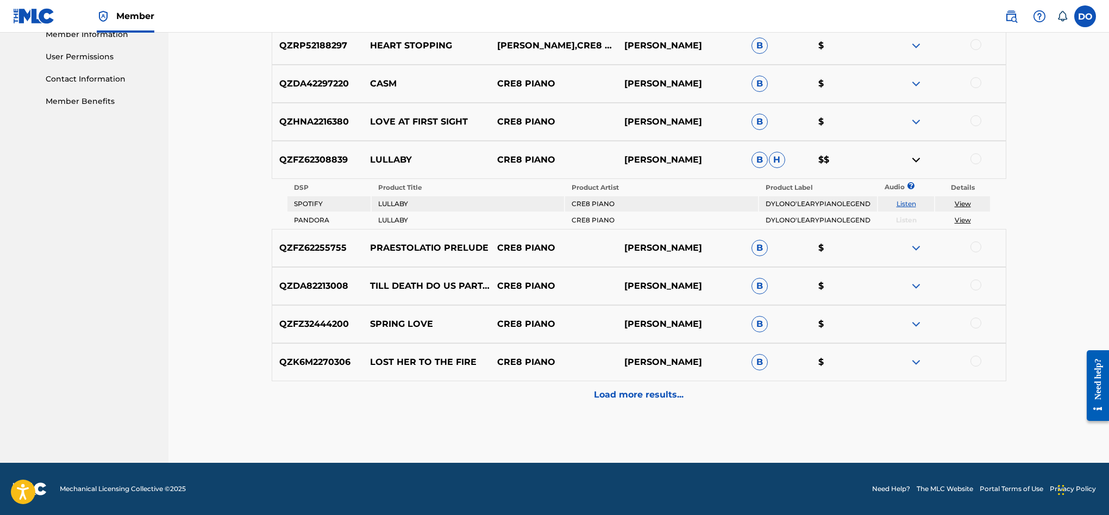
click at [623, 391] on p "Load more results..." at bounding box center [639, 394] width 90 height 13
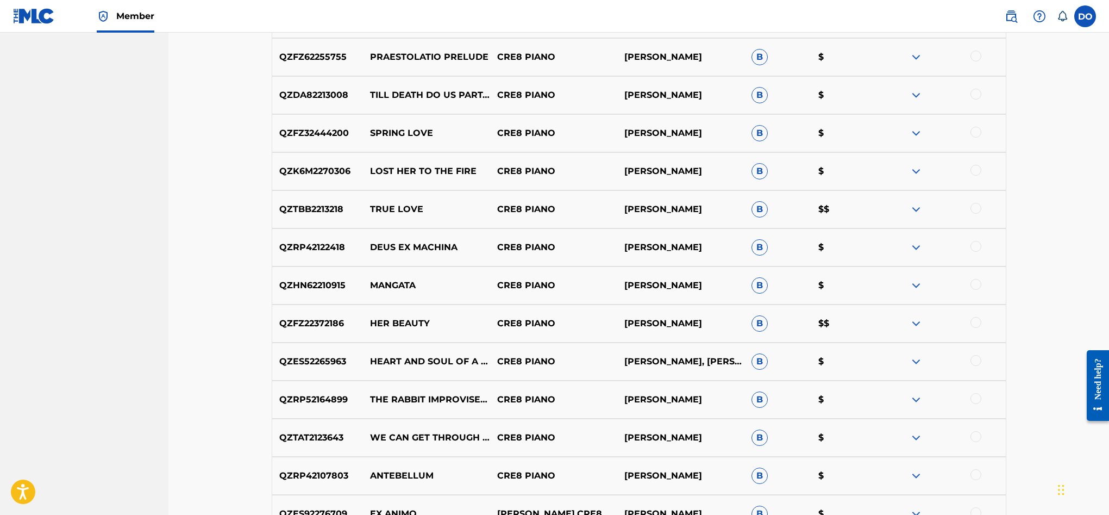
scroll to position [642, 0]
click at [912, 206] on img at bounding box center [916, 209] width 13 height 13
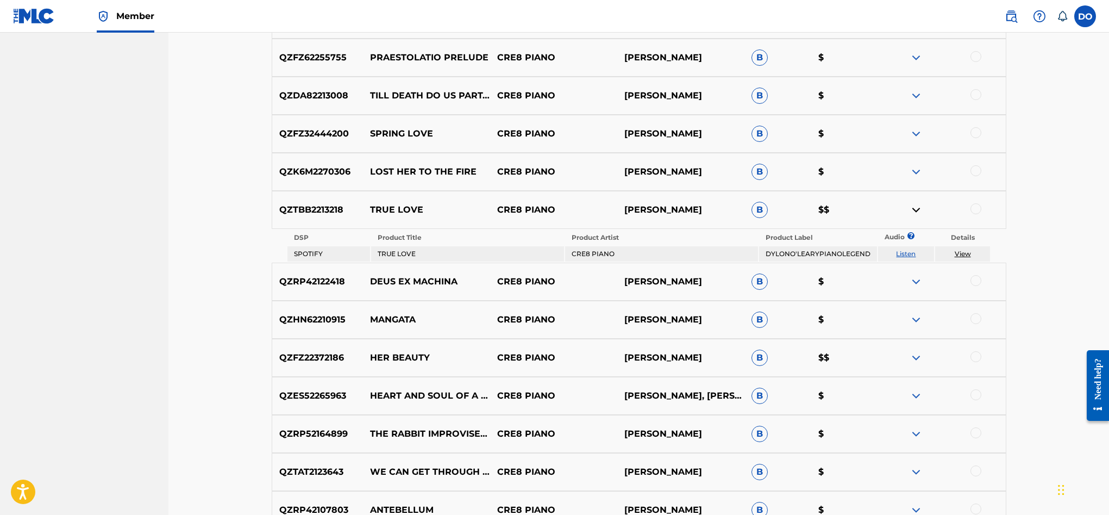
click at [915, 281] on img at bounding box center [916, 281] width 13 height 13
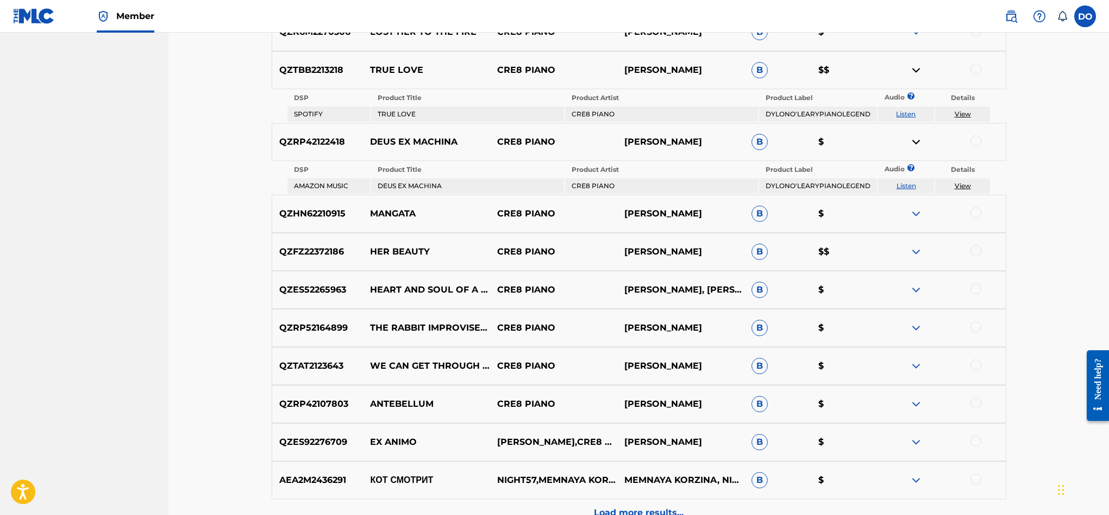
scroll to position [781, 0]
click at [920, 254] on img at bounding box center [916, 252] width 13 height 13
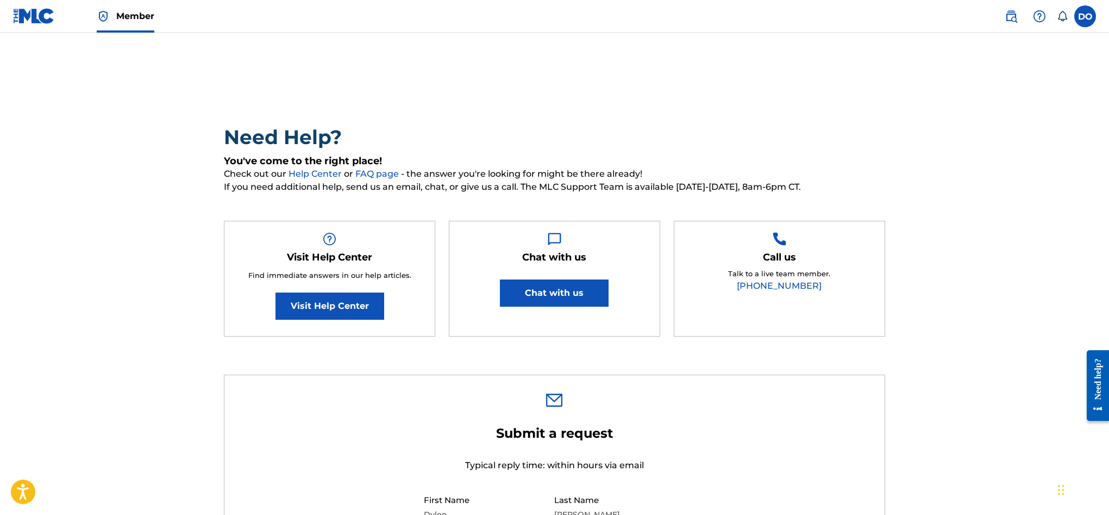
click at [569, 286] on button "Chat with us" at bounding box center [554, 292] width 109 height 27
